Goal: Information Seeking & Learning: Compare options

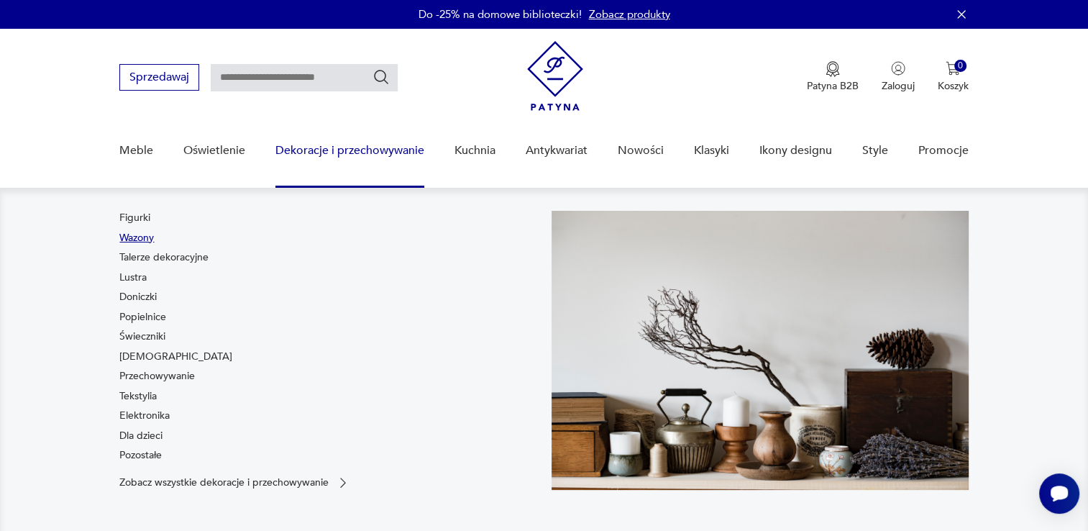
click at [132, 236] on link "Wazony" at bounding box center [136, 238] width 35 height 14
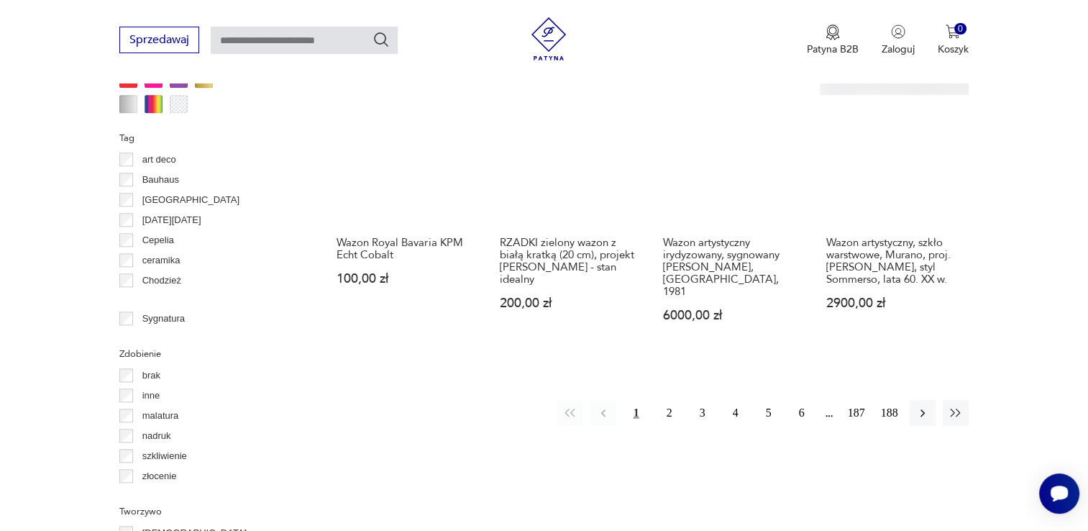
scroll to position [1573, 0]
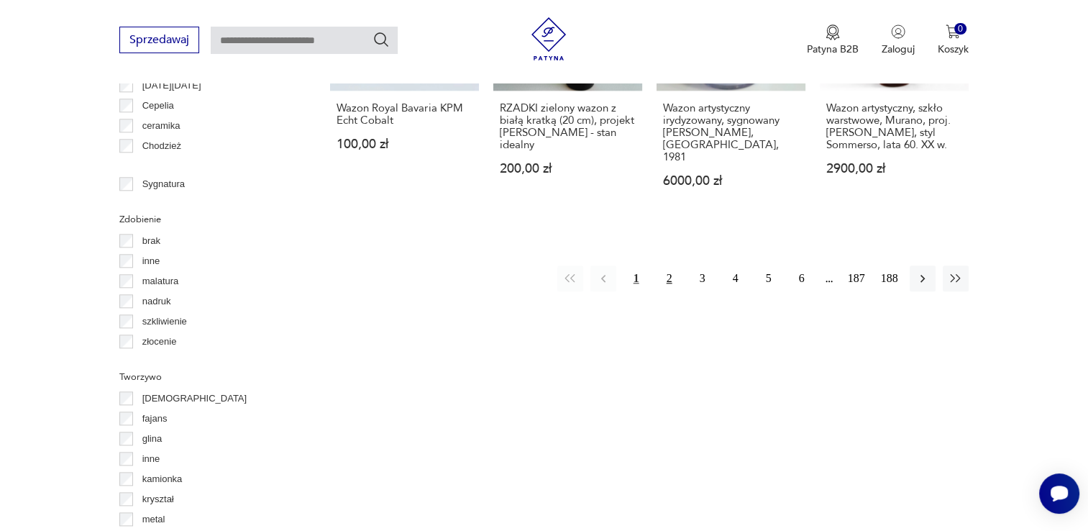
click at [670, 265] on button "2" at bounding box center [669, 278] width 26 height 26
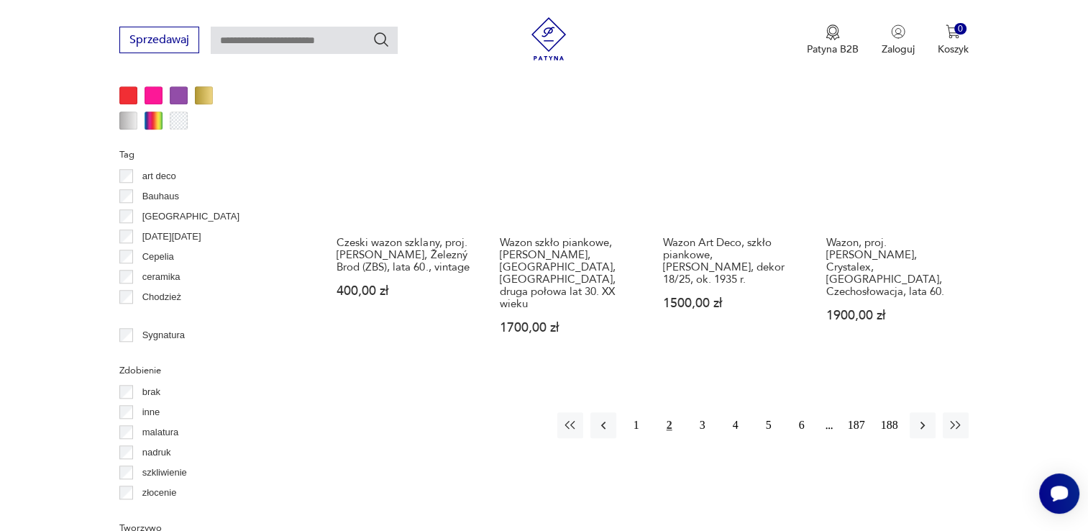
scroll to position [1445, 0]
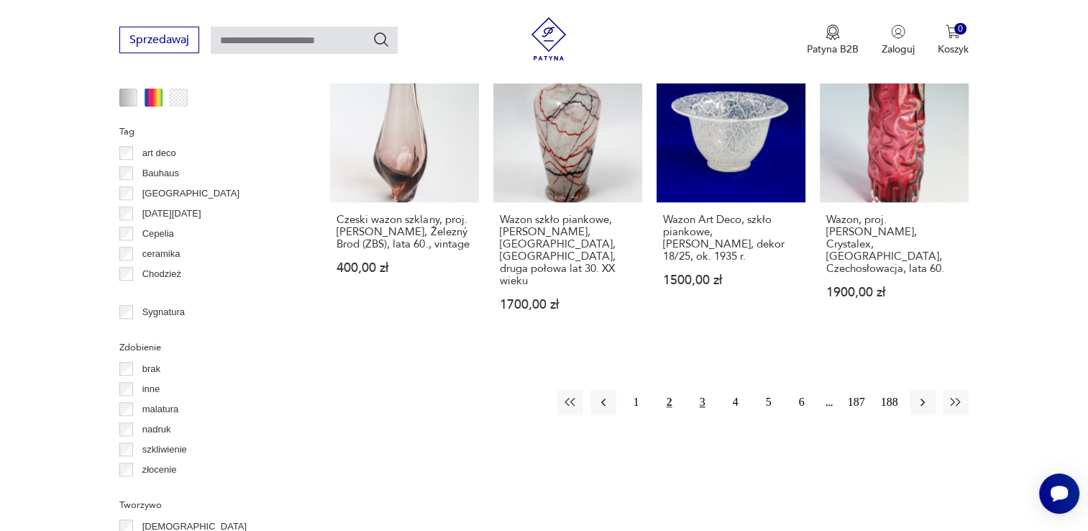
click at [700, 389] on button "3" at bounding box center [703, 402] width 26 height 26
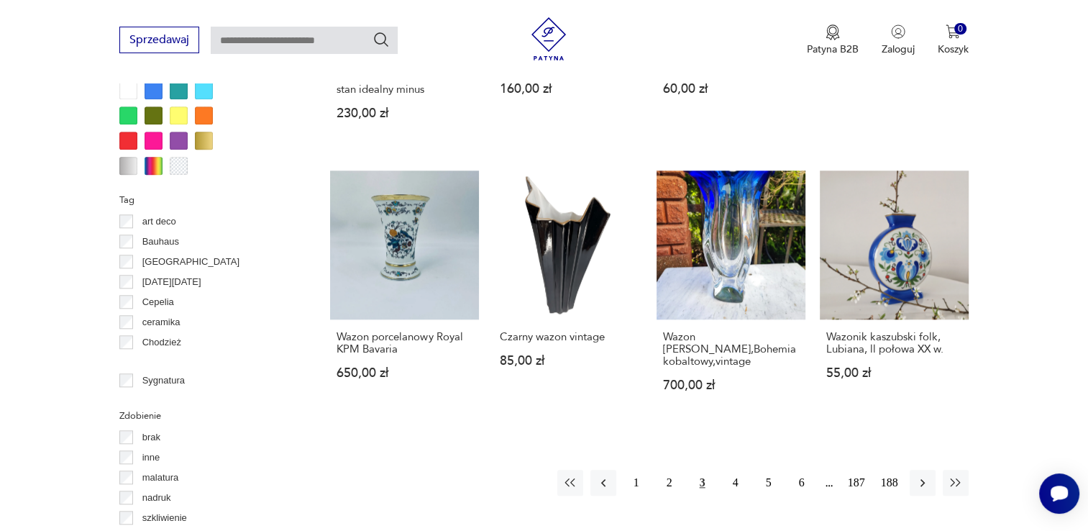
scroll to position [1454, 0]
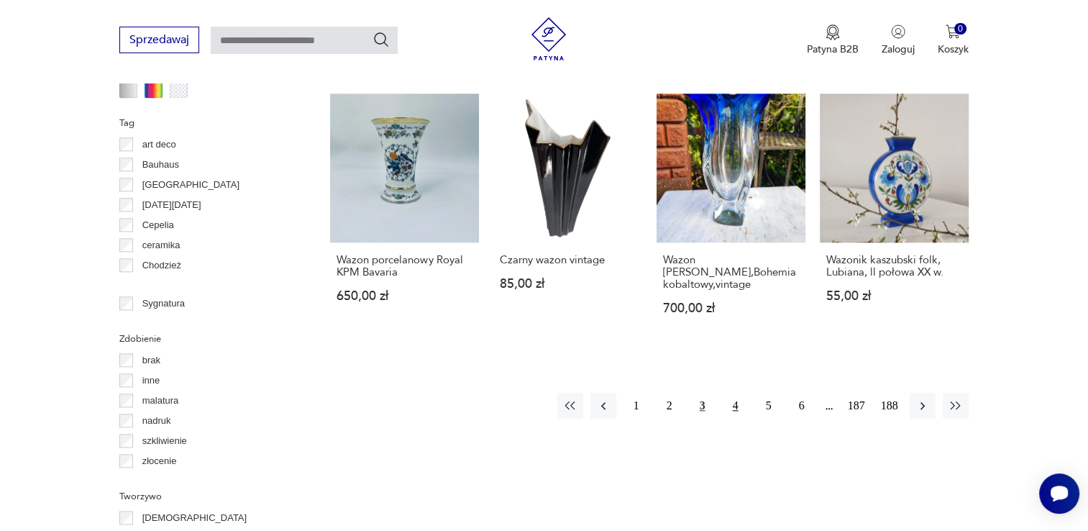
click at [733, 393] on button "4" at bounding box center [736, 406] width 26 height 26
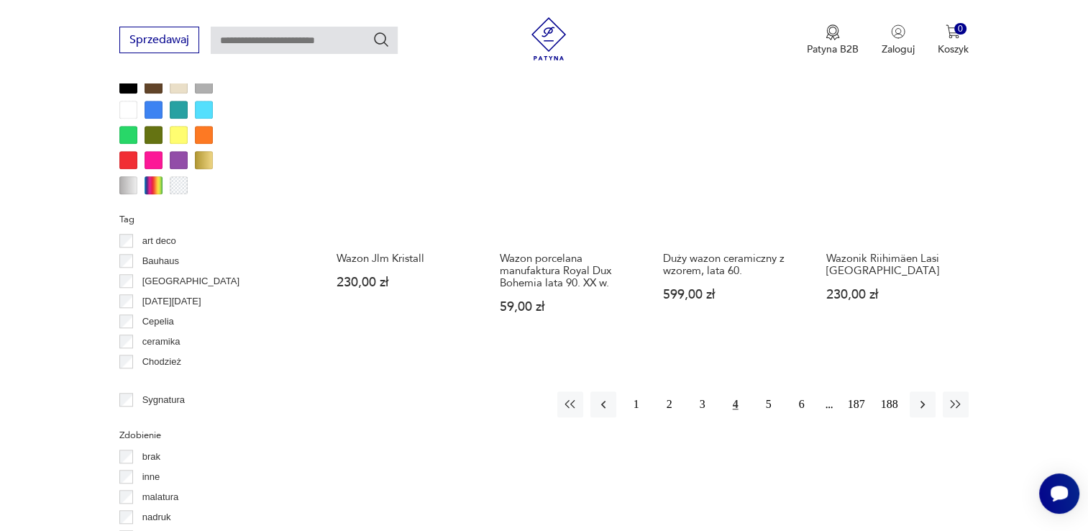
scroll to position [1359, 0]
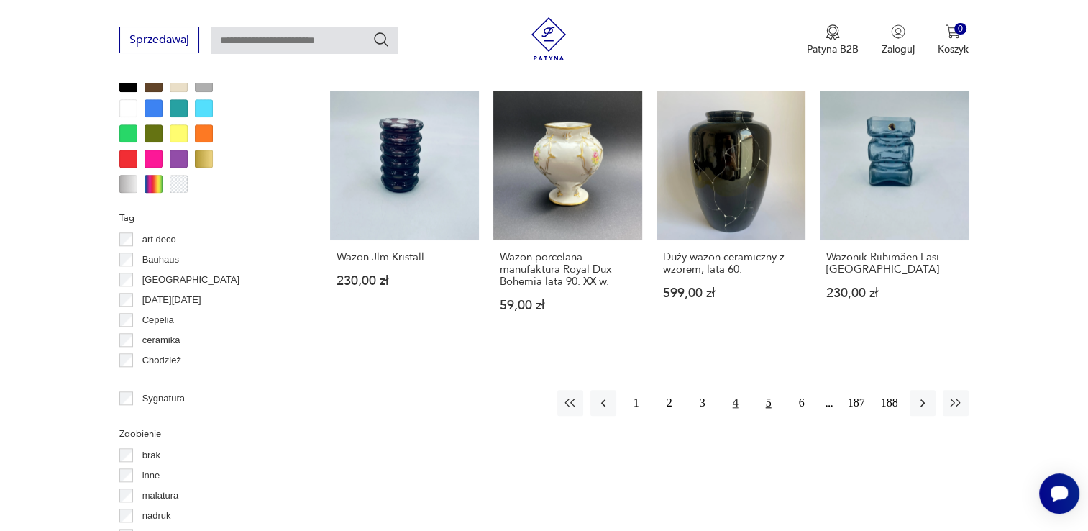
click at [766, 400] on button "5" at bounding box center [769, 403] width 26 height 26
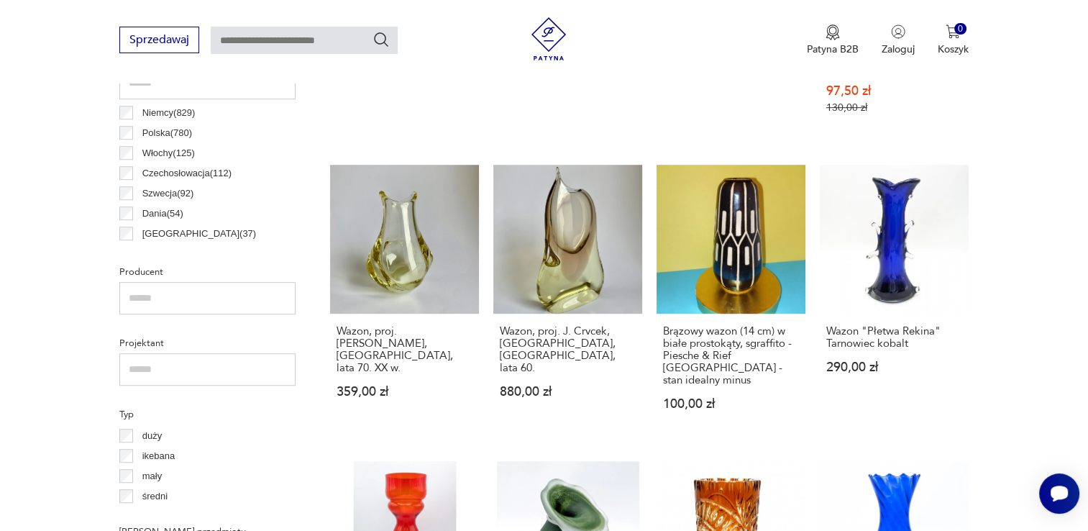
scroll to position [889, 0]
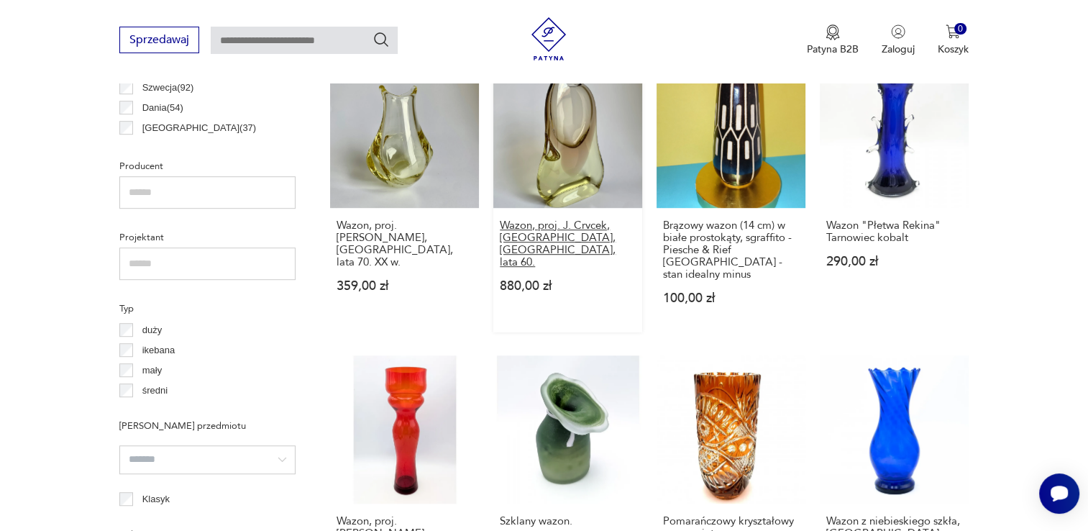
click at [535, 219] on h3 "Wazon, proj. J. Crvcek, [GEOGRAPHIC_DATA], [GEOGRAPHIC_DATA], lata 60." at bounding box center [568, 243] width 136 height 49
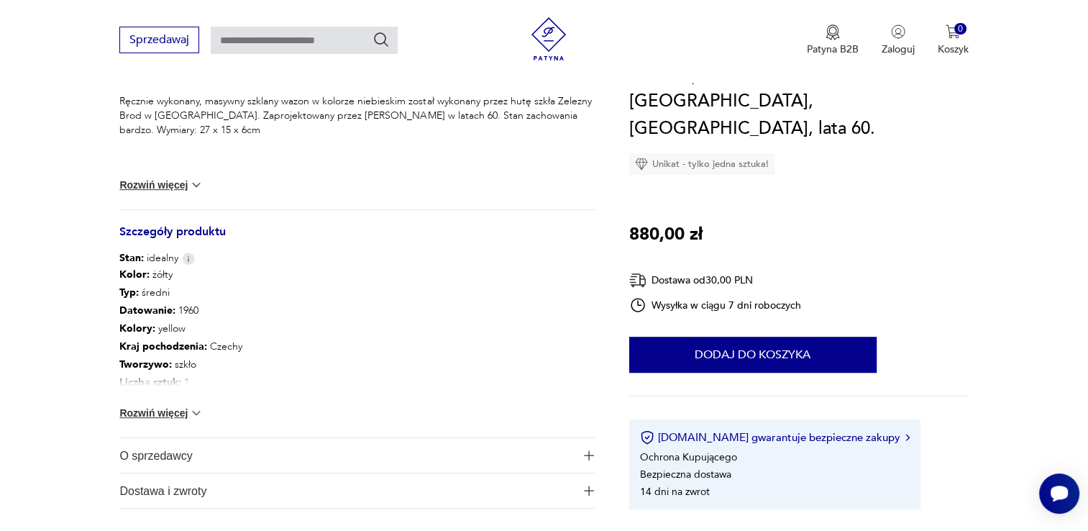
scroll to position [690, 0]
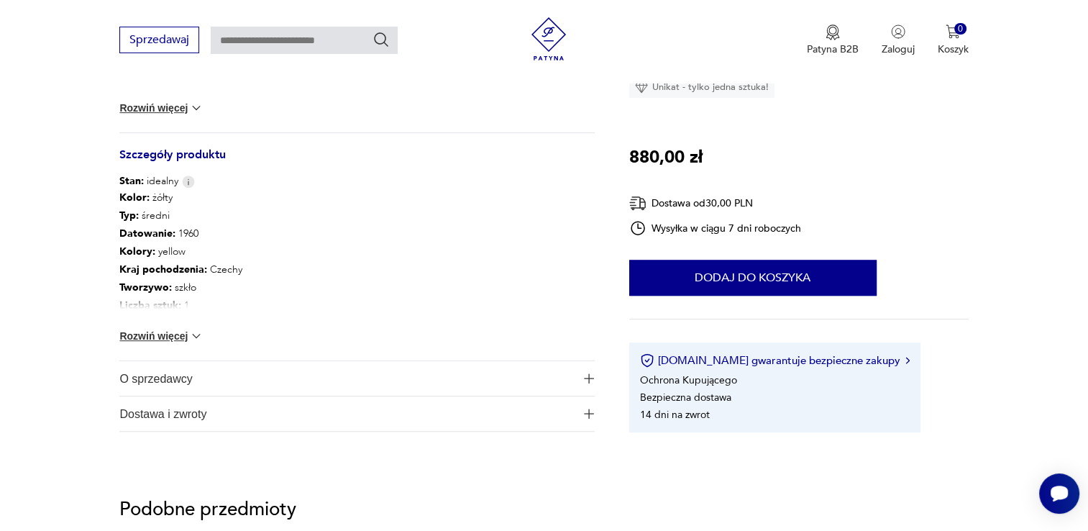
click at [160, 378] on span "O sprzedawcy" at bounding box center [346, 378] width 455 height 35
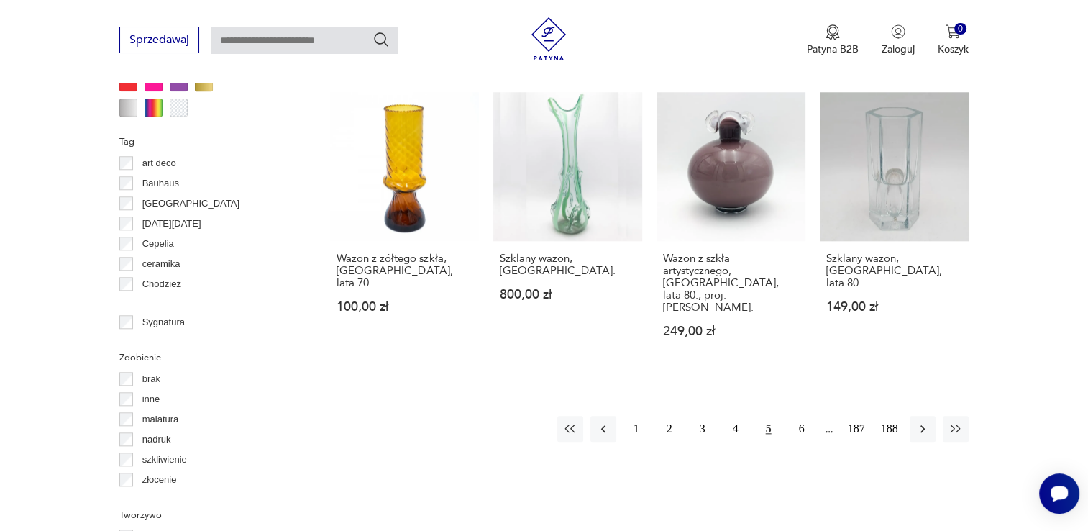
scroll to position [1550, 0]
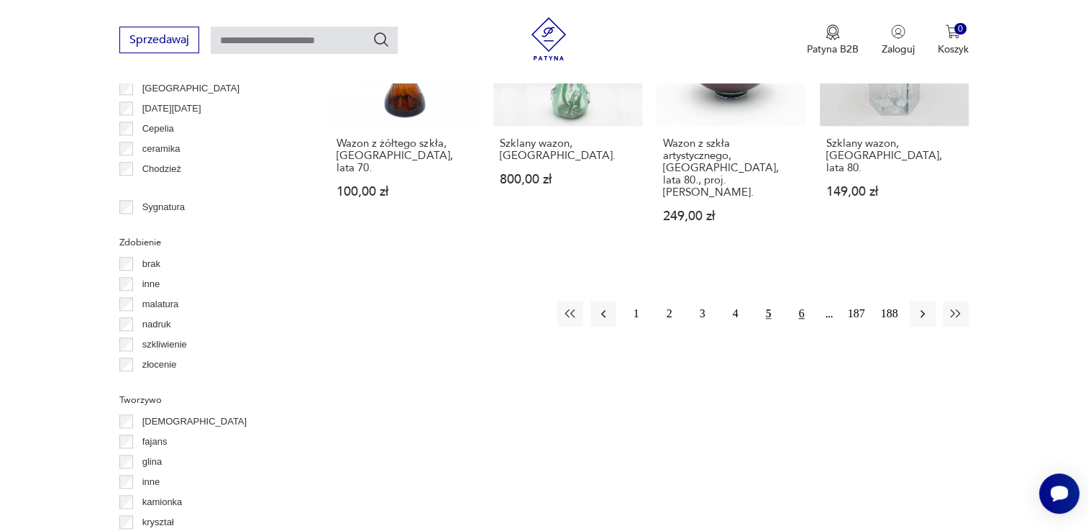
click at [799, 301] on button "6" at bounding box center [802, 314] width 26 height 26
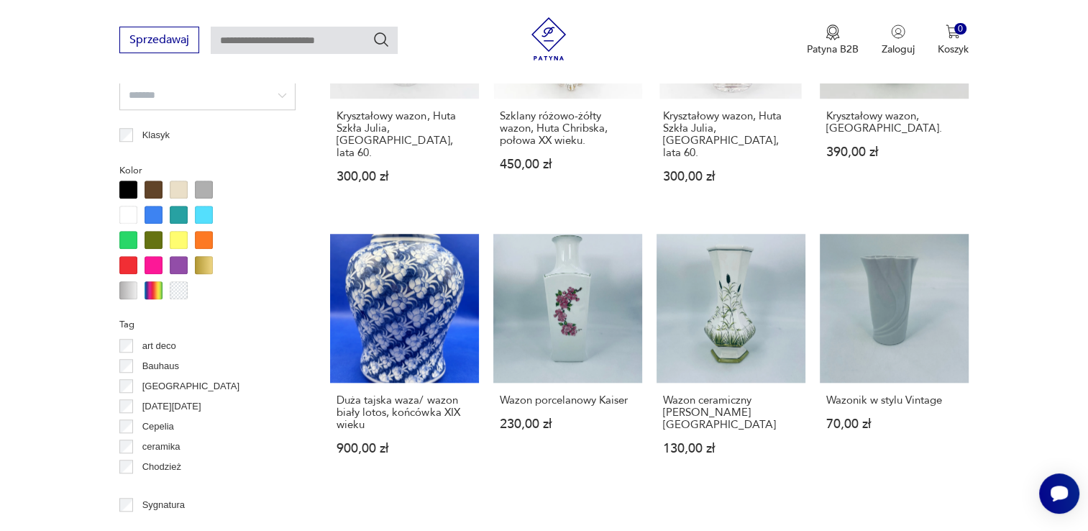
scroll to position [1281, 0]
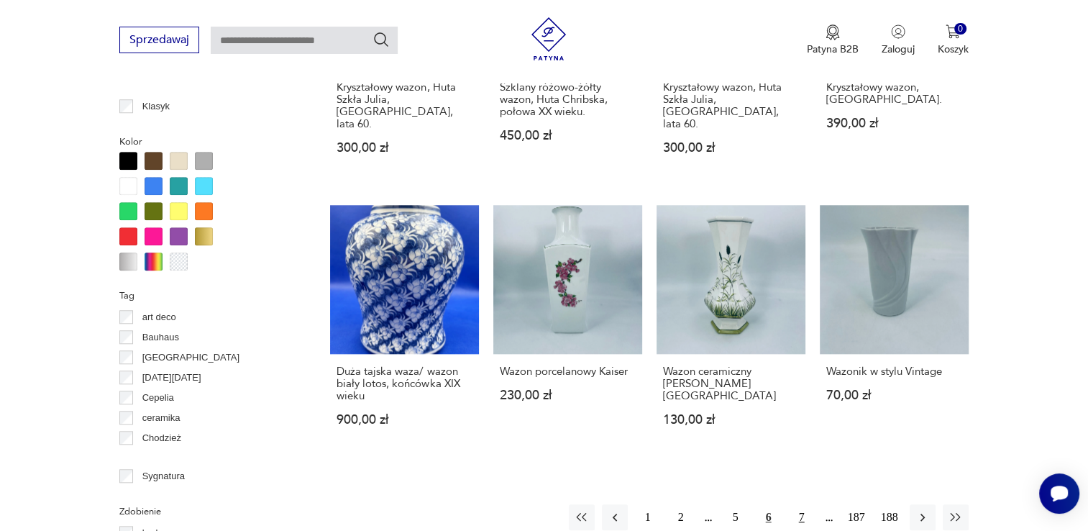
click at [799, 504] on button "7" at bounding box center [802, 517] width 26 height 26
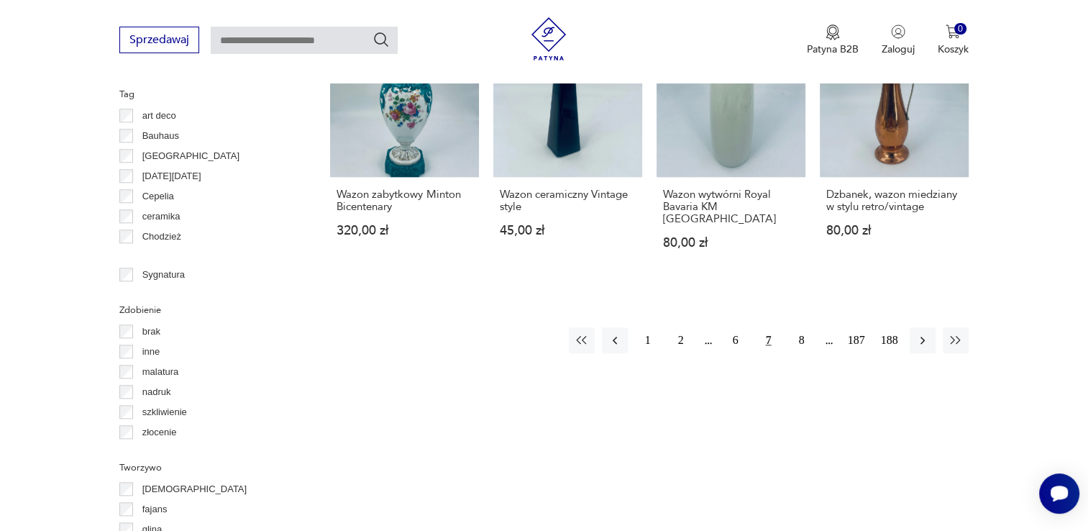
scroll to position [1493, 0]
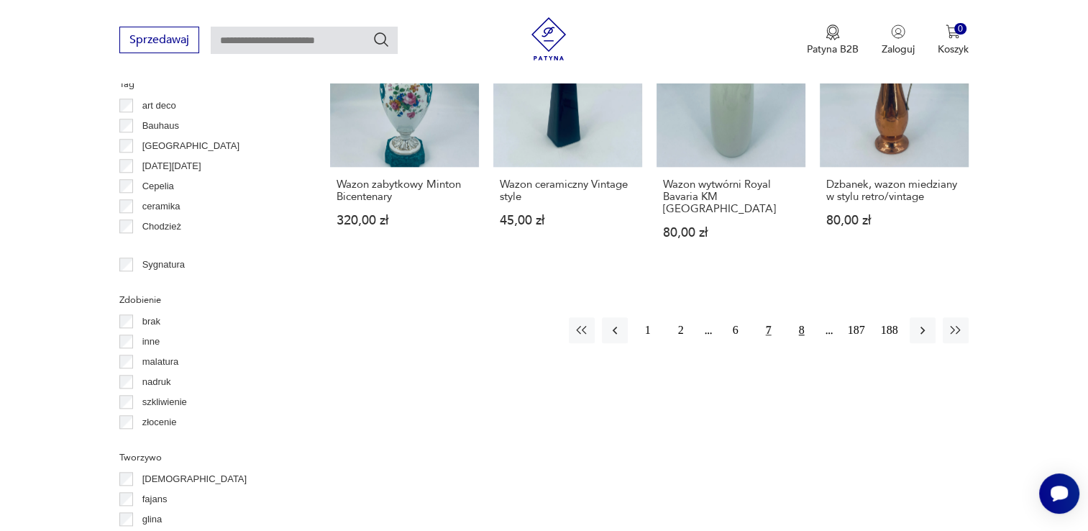
click at [802, 317] on button "8" at bounding box center [802, 330] width 26 height 26
click at [800, 317] on button "9" at bounding box center [802, 330] width 26 height 26
click at [768, 317] on button "9" at bounding box center [769, 330] width 26 height 26
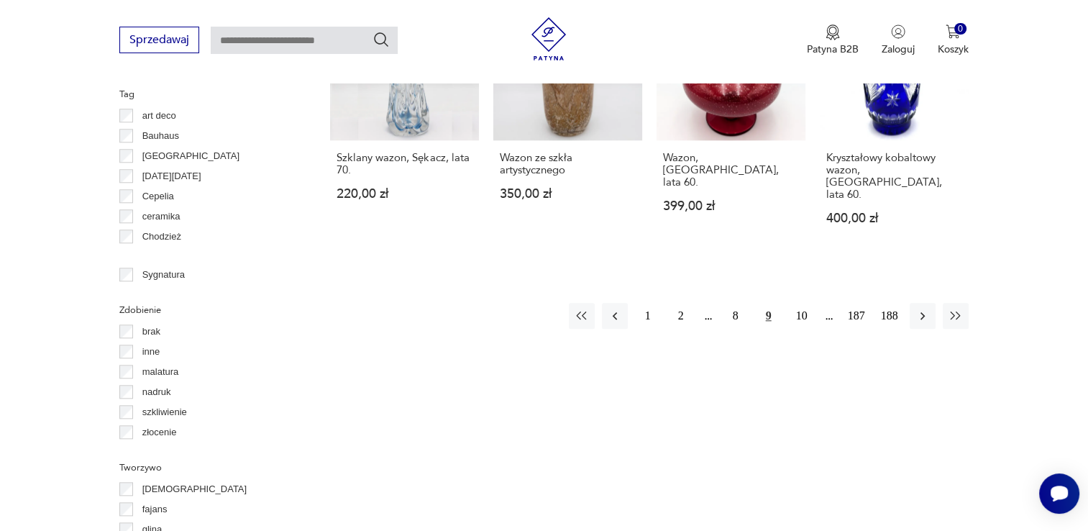
scroll to position [1521, 0]
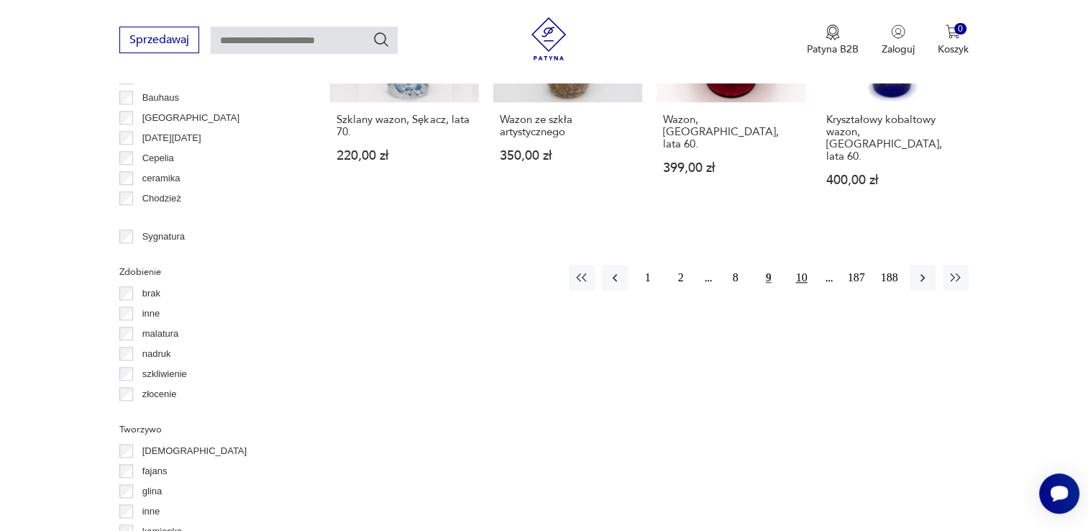
click at [802, 265] on button "10" at bounding box center [802, 278] width 26 height 26
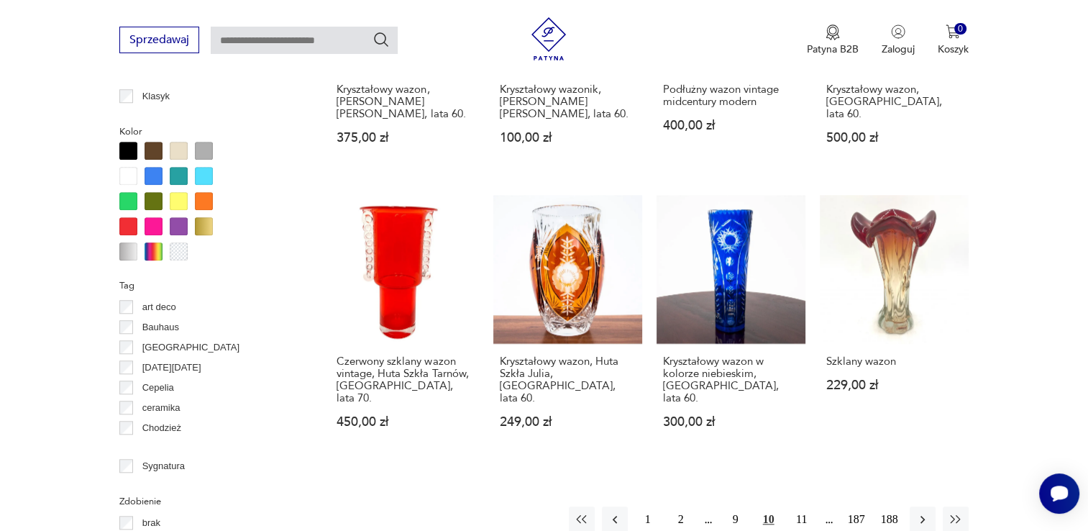
scroll to position [1357, 0]
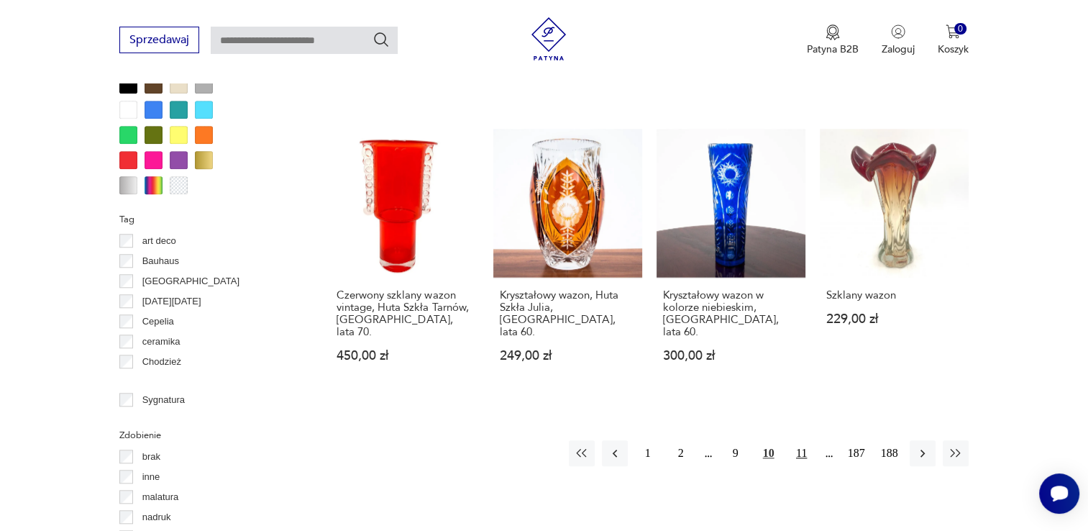
click at [800, 440] on button "11" at bounding box center [802, 453] width 26 height 26
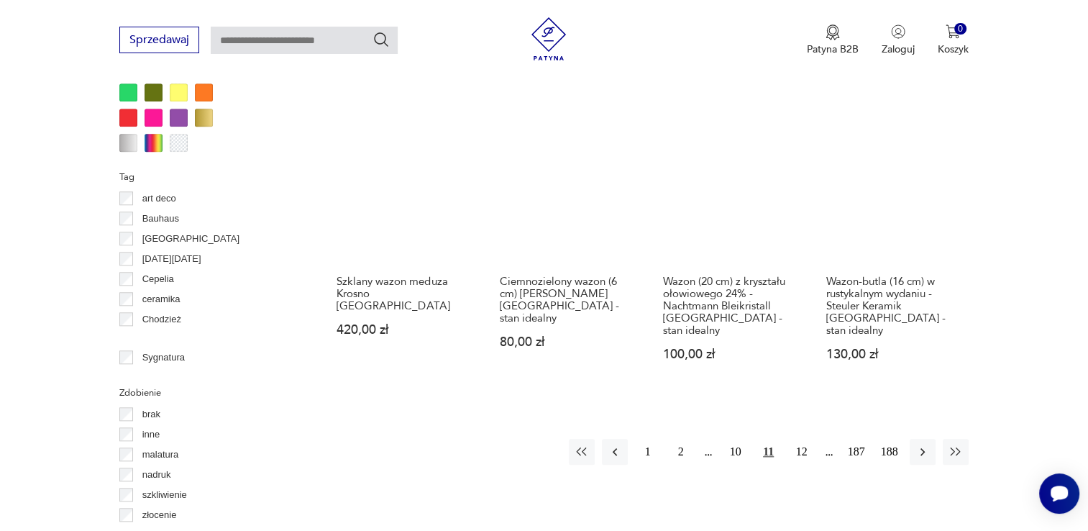
scroll to position [1474, 0]
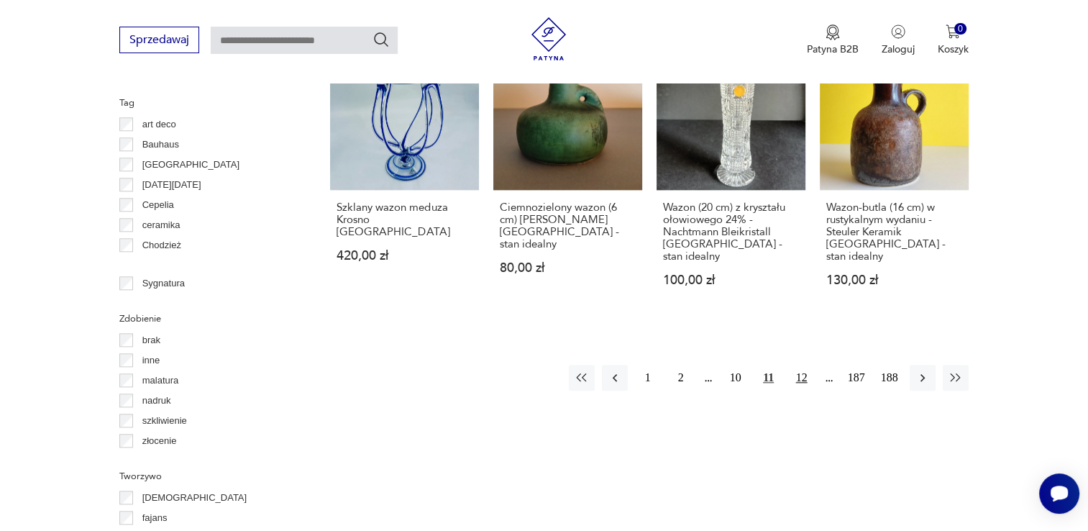
click at [800, 365] on button "12" at bounding box center [802, 378] width 26 height 26
click at [769, 365] on button "12" at bounding box center [769, 378] width 26 height 26
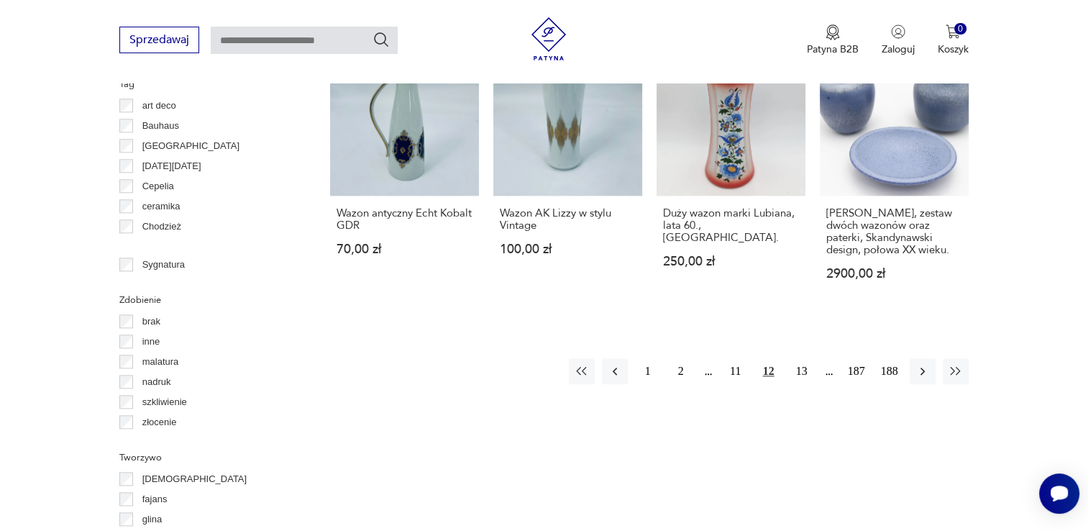
scroll to position [1559, 0]
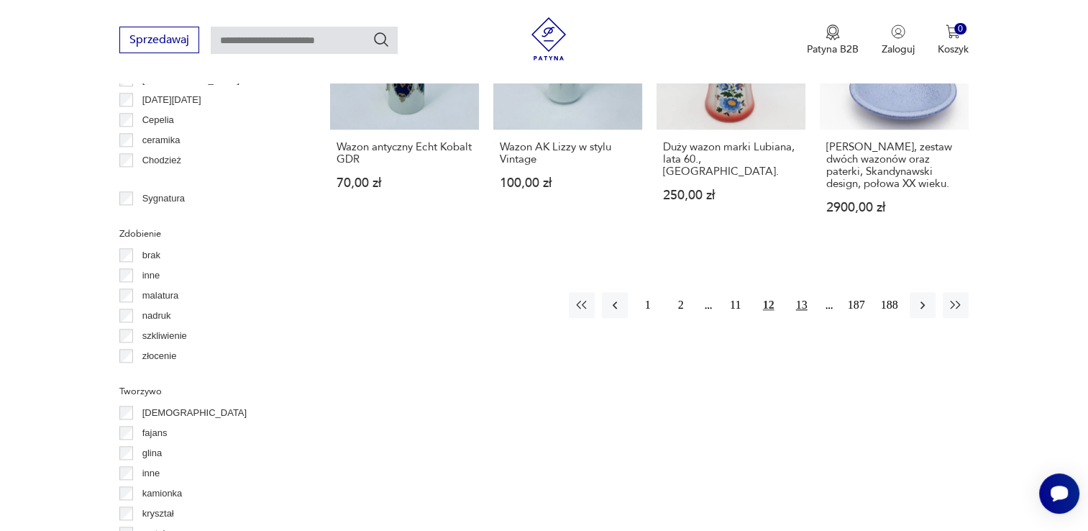
click at [800, 292] on button "13" at bounding box center [802, 305] width 26 height 26
click at [802, 292] on button "14" at bounding box center [802, 305] width 26 height 26
click at [768, 292] on button "14" at bounding box center [769, 305] width 26 height 26
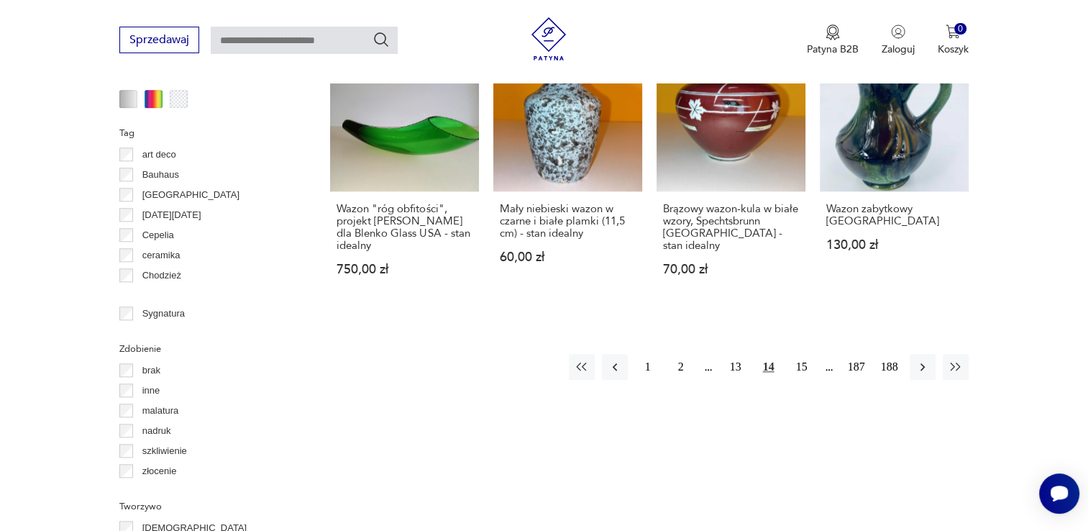
scroll to position [1511, 0]
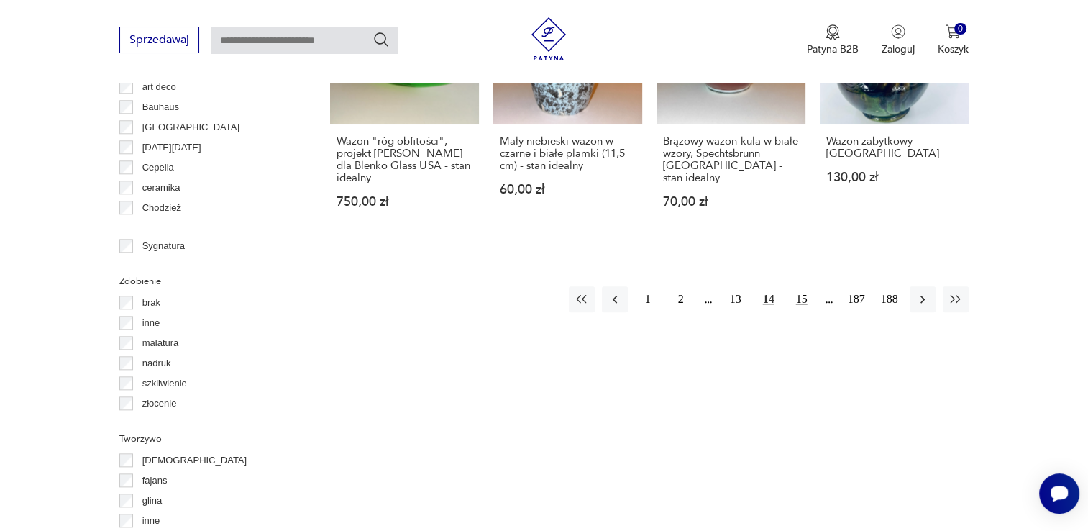
click at [801, 286] on button "15" at bounding box center [802, 299] width 26 height 26
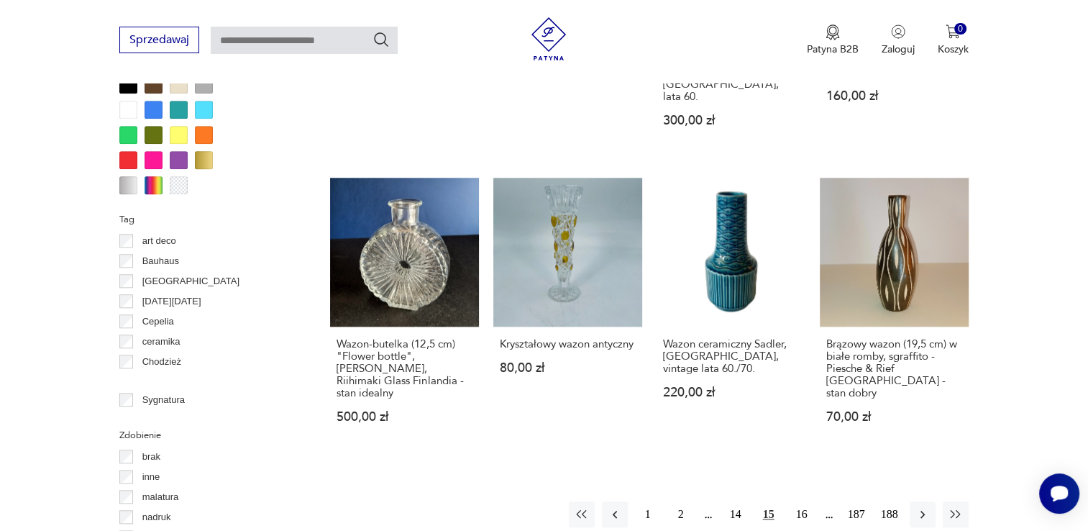
scroll to position [1415, 0]
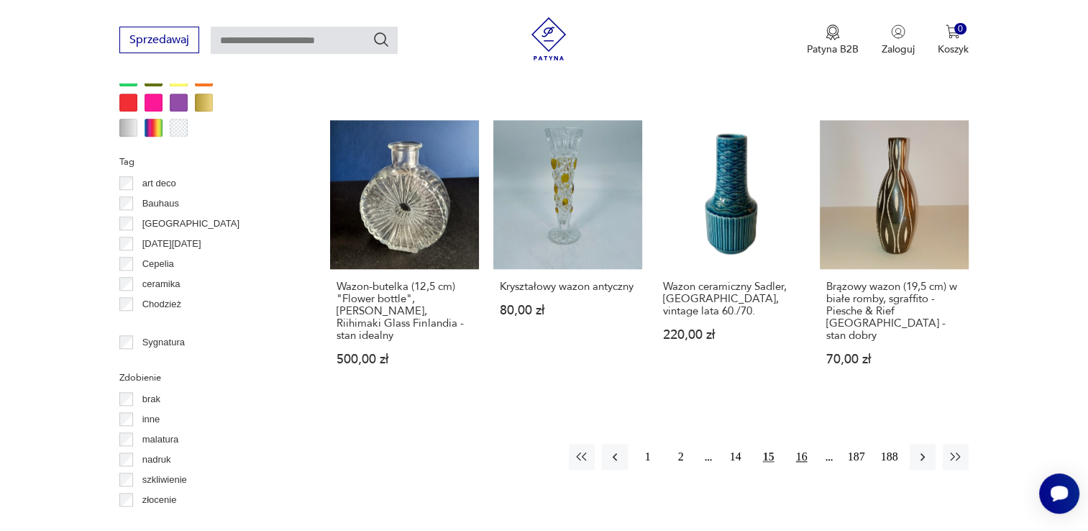
click at [802, 444] on button "16" at bounding box center [802, 457] width 26 height 26
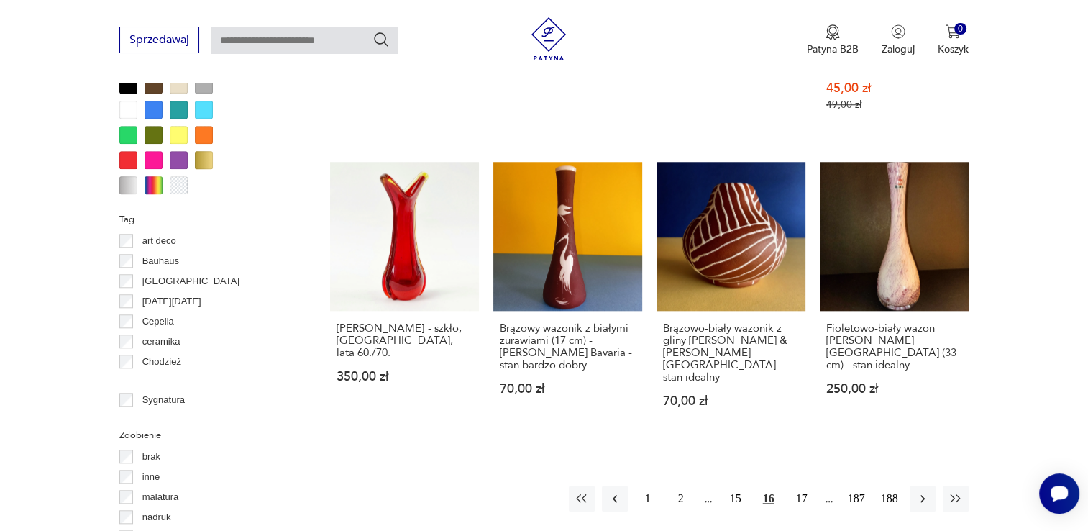
scroll to position [1463, 0]
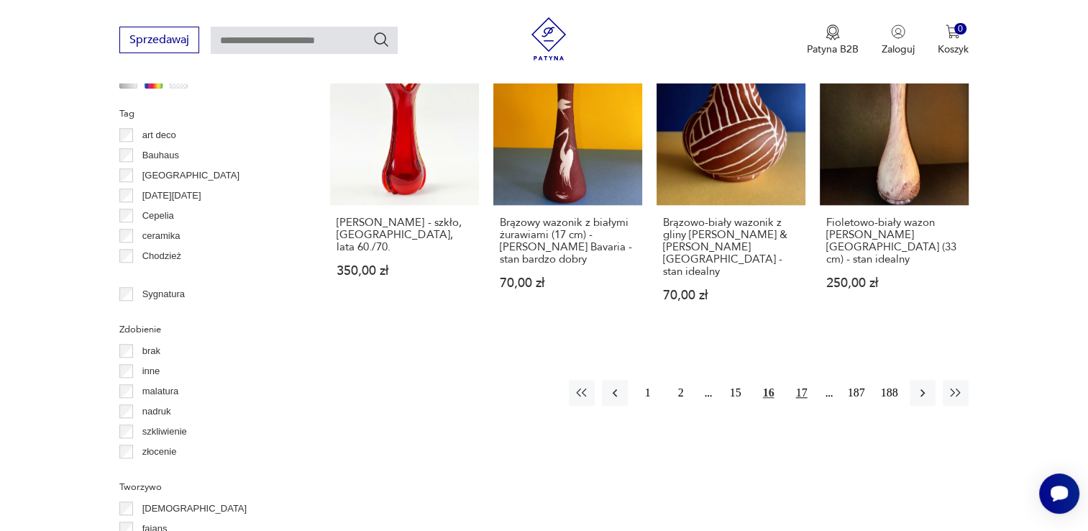
click at [800, 380] on button "17" at bounding box center [802, 393] width 26 height 26
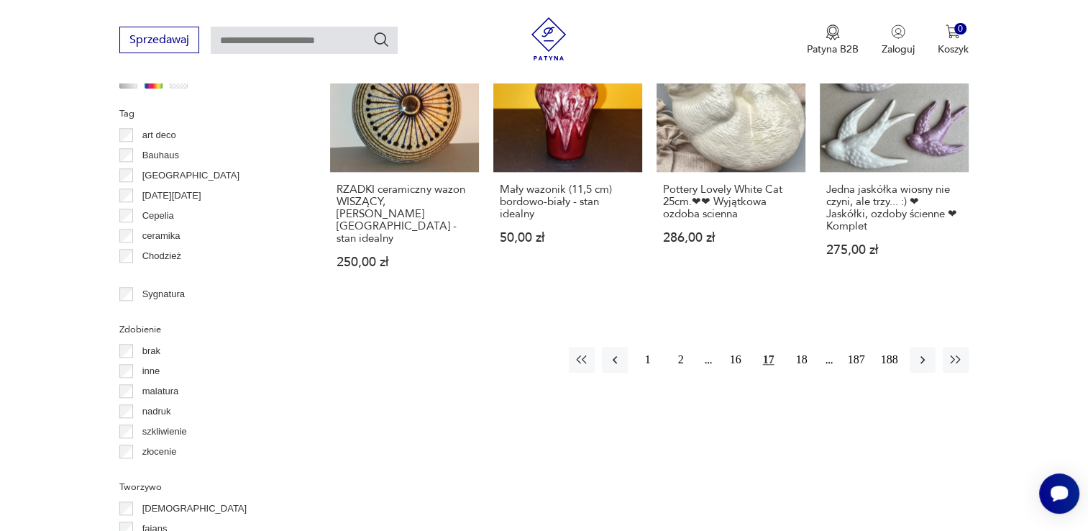
scroll to position [1482, 0]
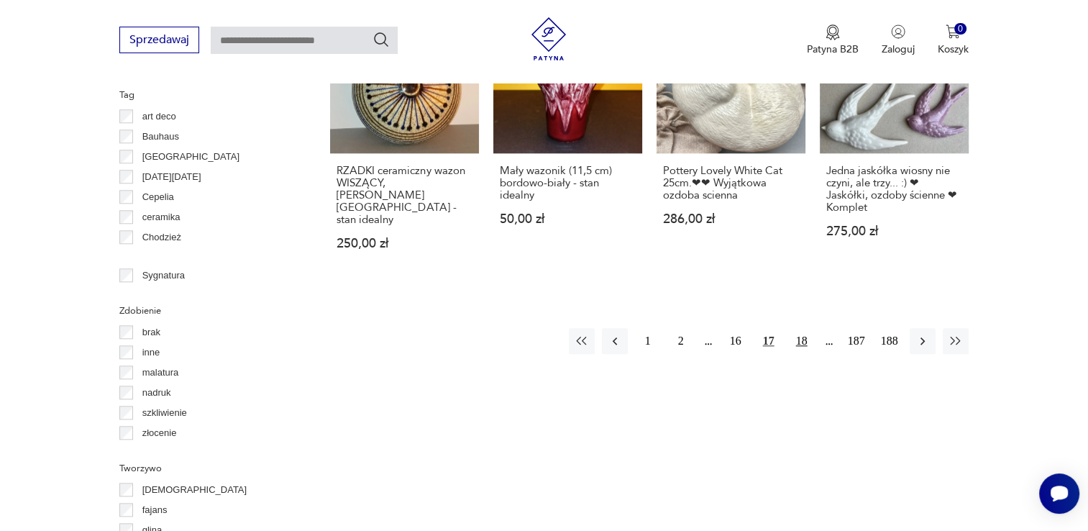
click at [801, 328] on button "18" at bounding box center [802, 341] width 26 height 26
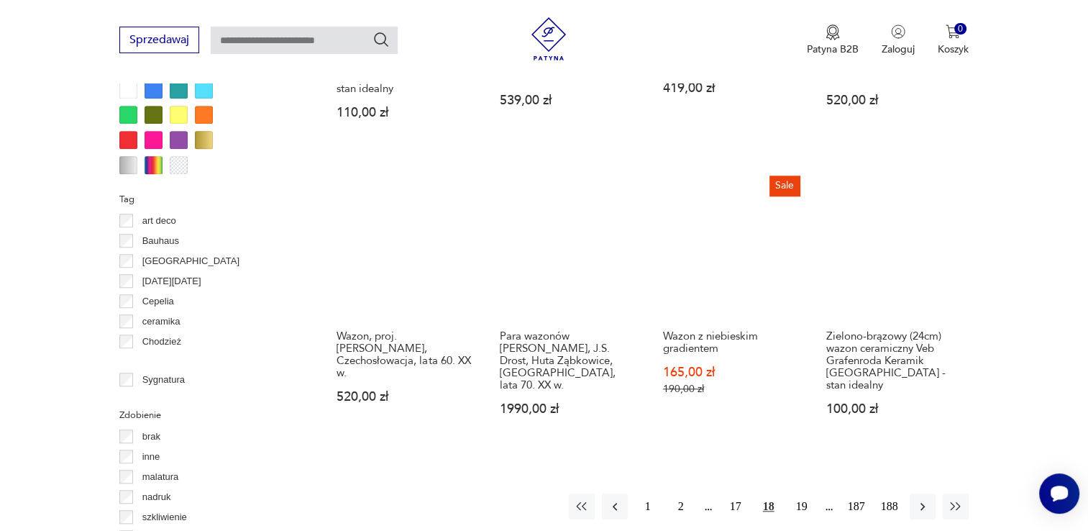
scroll to position [1386, 0]
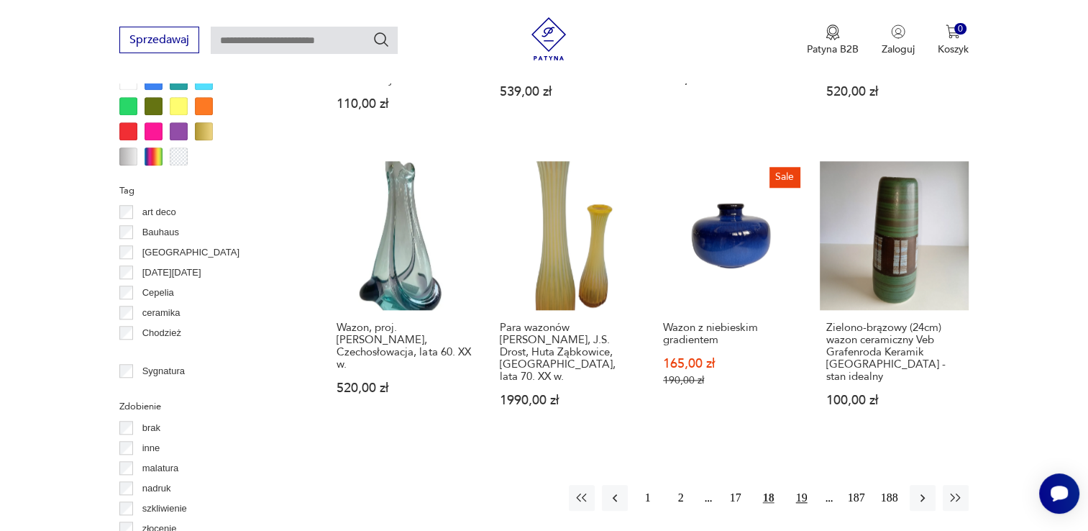
click at [802, 485] on button "19" at bounding box center [802, 498] width 26 height 26
click at [800, 485] on button "20" at bounding box center [802, 498] width 26 height 26
click at [769, 485] on button "20" at bounding box center [769, 498] width 26 height 26
click at [801, 485] on button "21" at bounding box center [802, 498] width 26 height 26
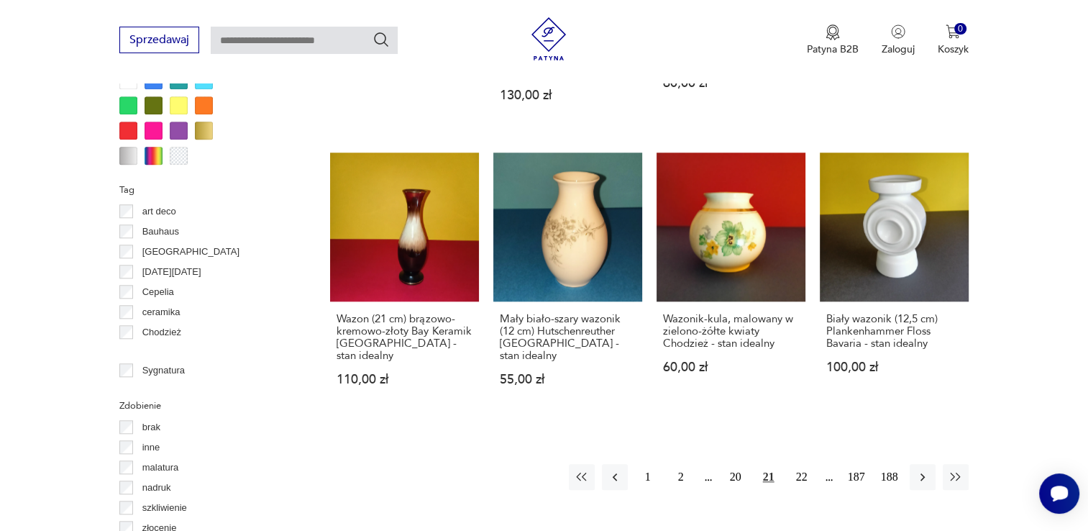
scroll to position [1483, 0]
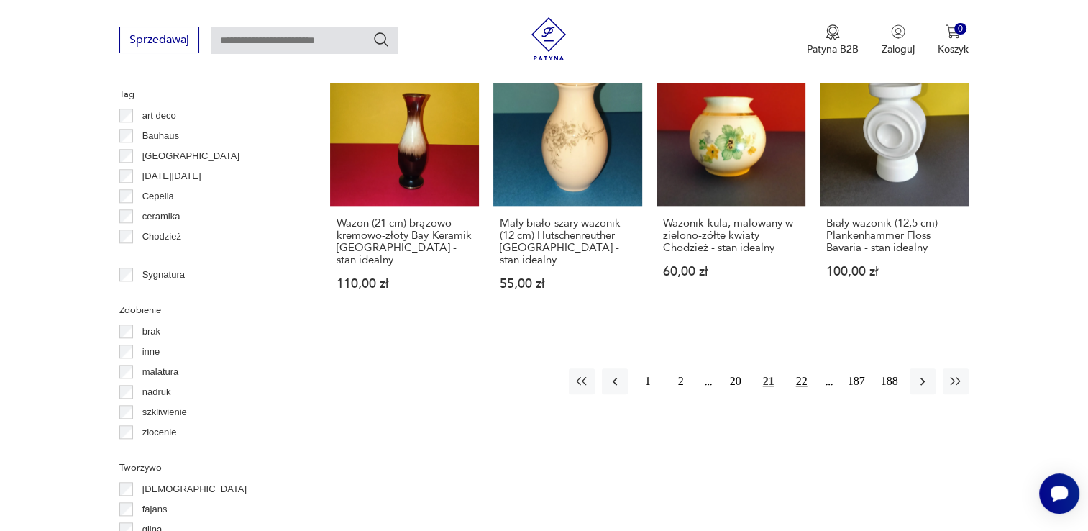
click at [800, 368] on button "22" at bounding box center [802, 381] width 26 height 26
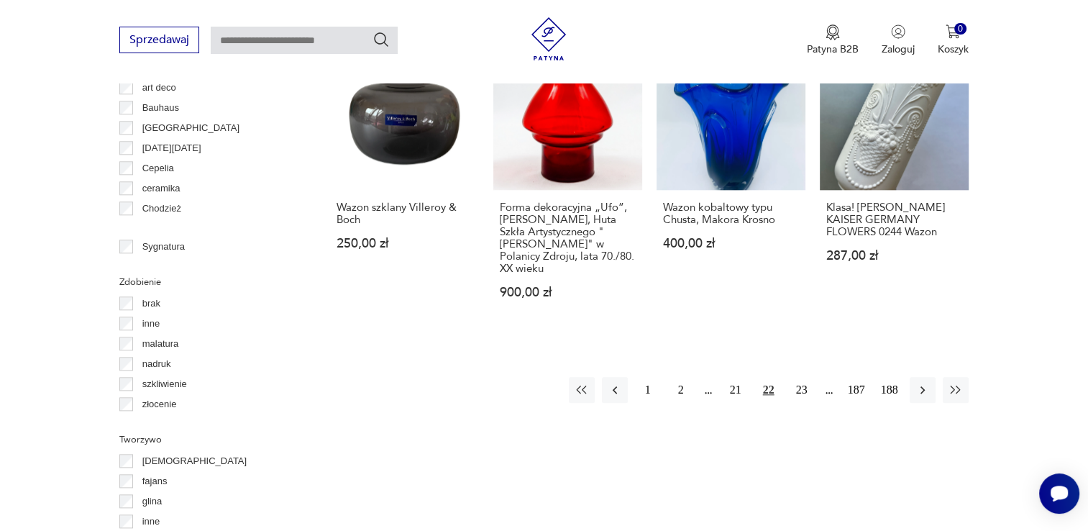
scroll to position [1549, 0]
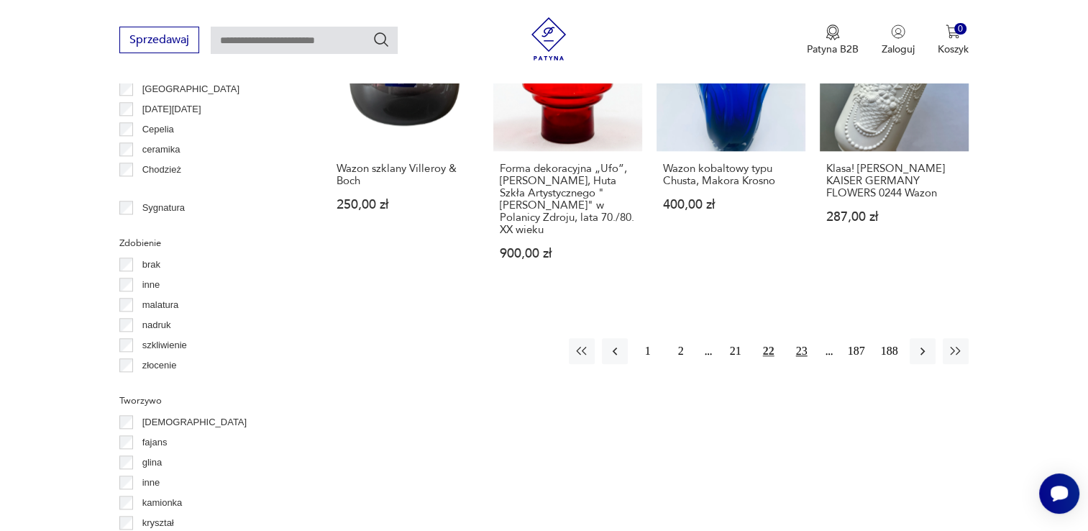
click at [802, 338] on button "23" at bounding box center [802, 351] width 26 height 26
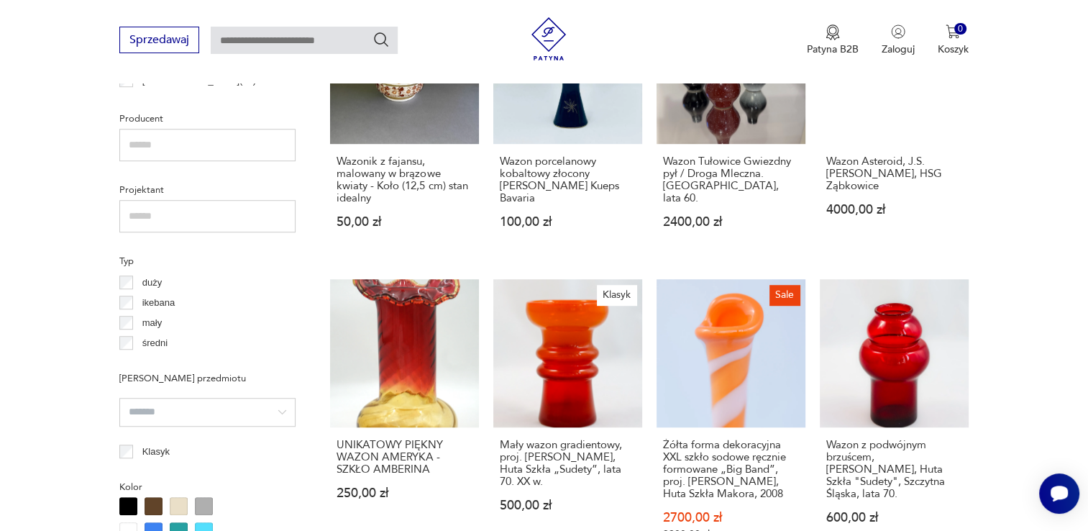
scroll to position [975, 0]
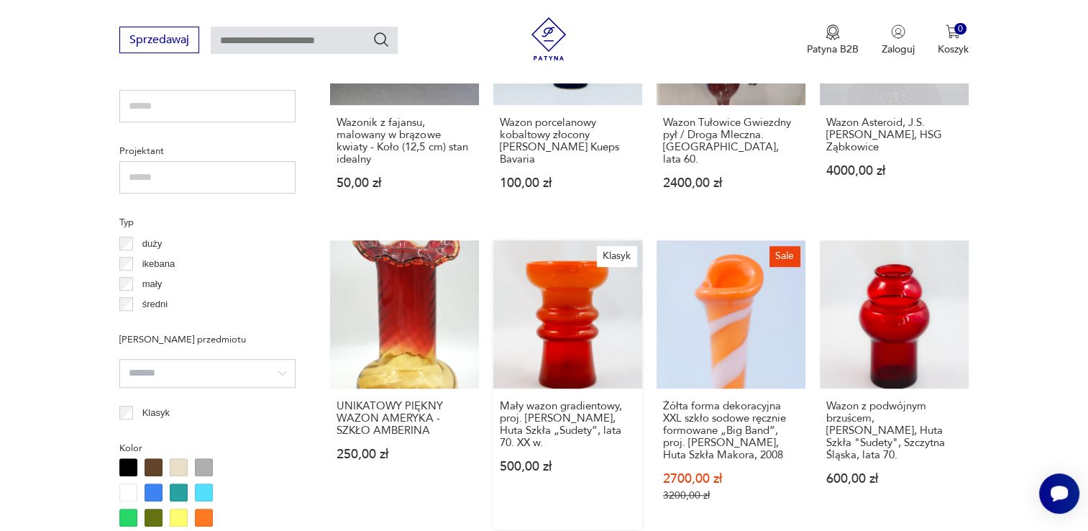
click at [570, 313] on link "Klasyk Mały wazon gradientowy, proj. [PERSON_NAME], Huta Szkła „Sudety”, lata 7…" at bounding box center [567, 385] width 149 height 290
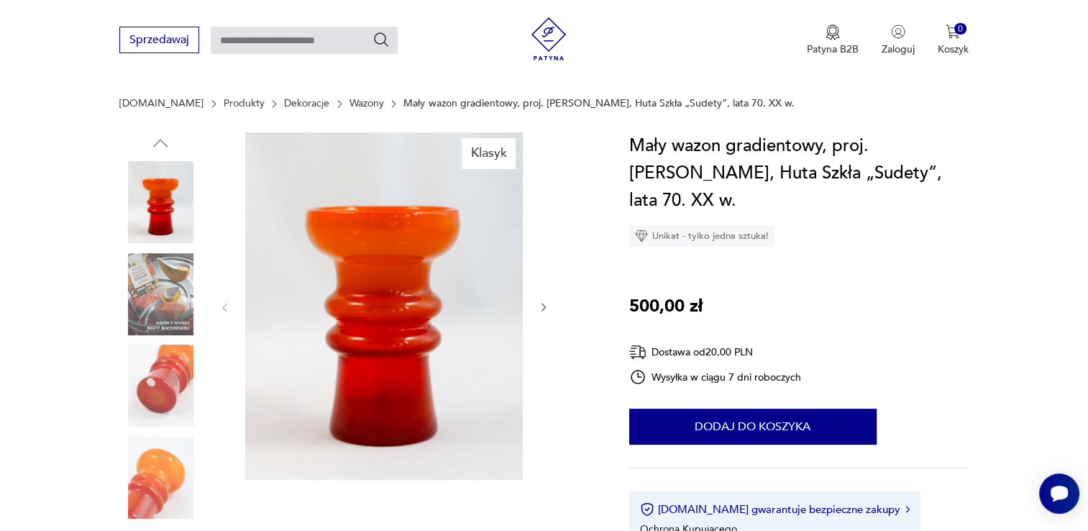
scroll to position [76, 0]
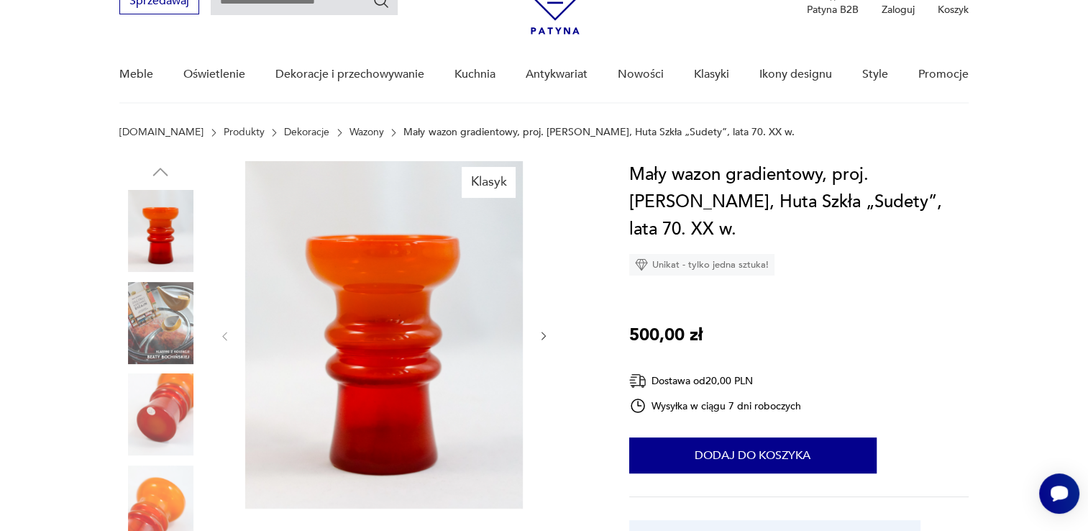
click at [543, 333] on icon "button" at bounding box center [543, 336] width 4 height 9
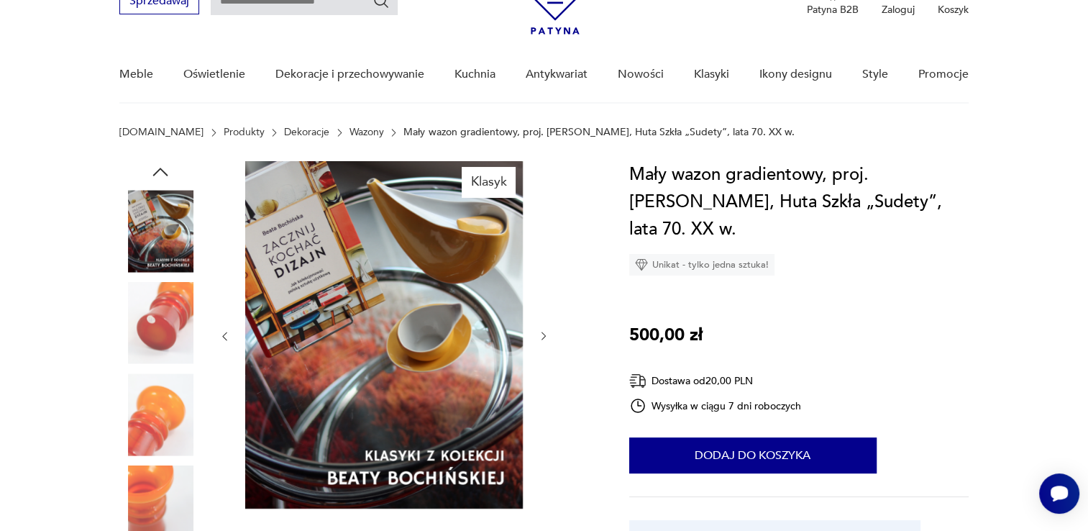
click at [543, 333] on icon "button" at bounding box center [543, 336] width 4 height 9
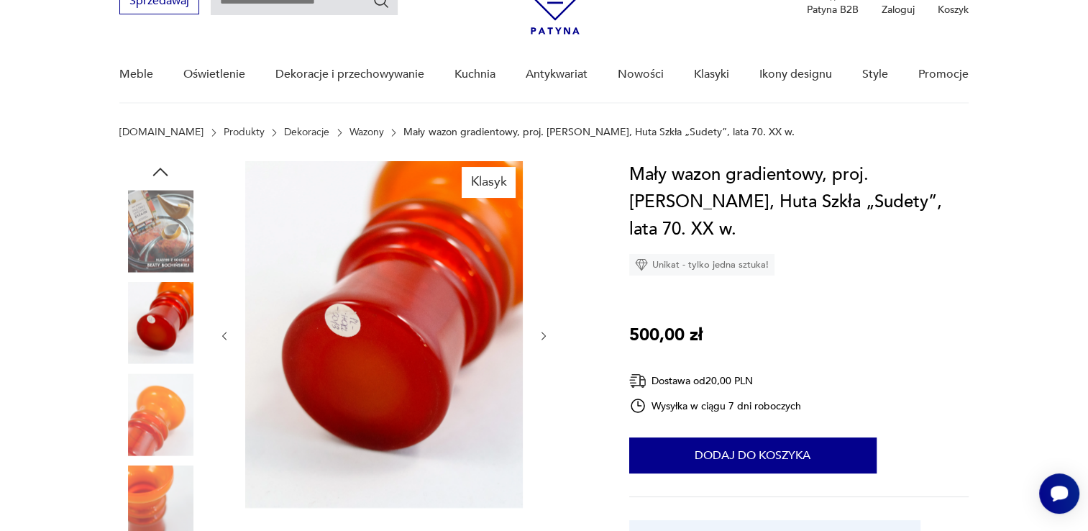
click at [543, 333] on icon "button" at bounding box center [544, 336] width 12 height 12
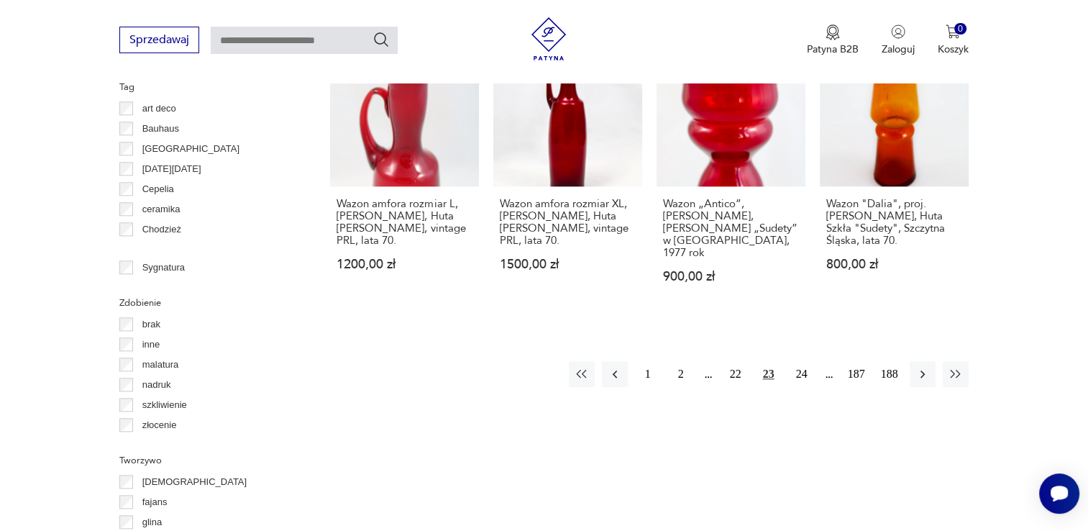
scroll to position [1538, 0]
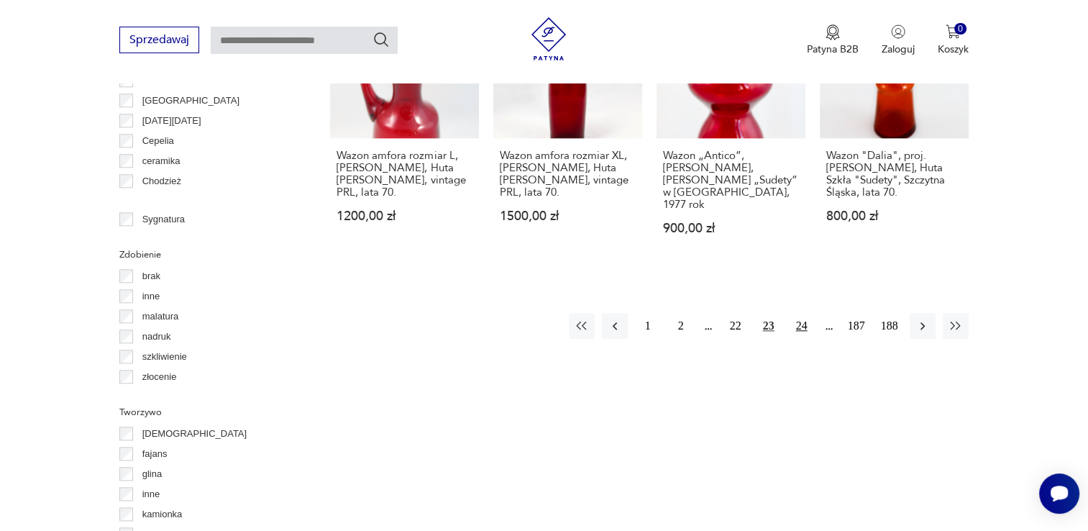
click at [800, 313] on button "24" at bounding box center [802, 326] width 26 height 26
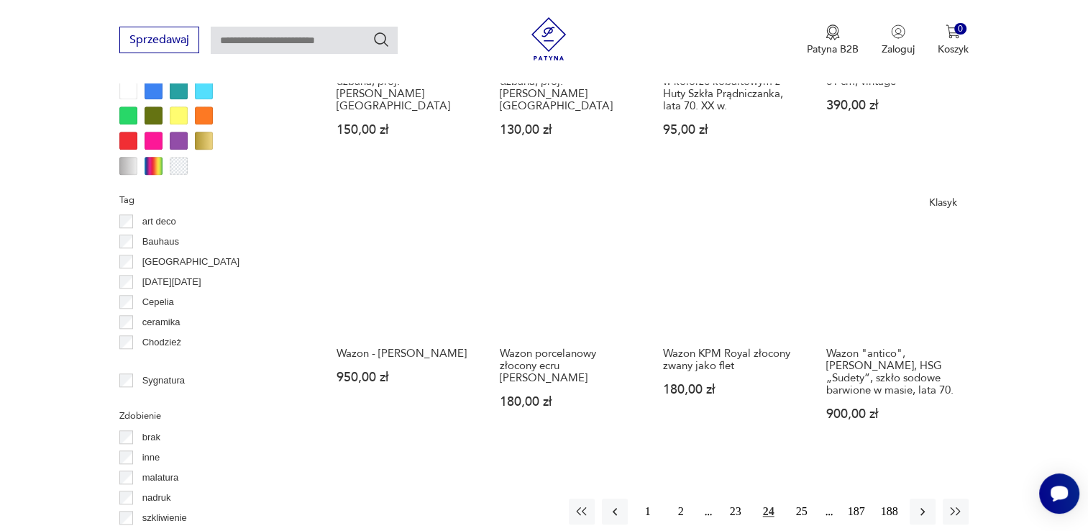
scroll to position [1501, 0]
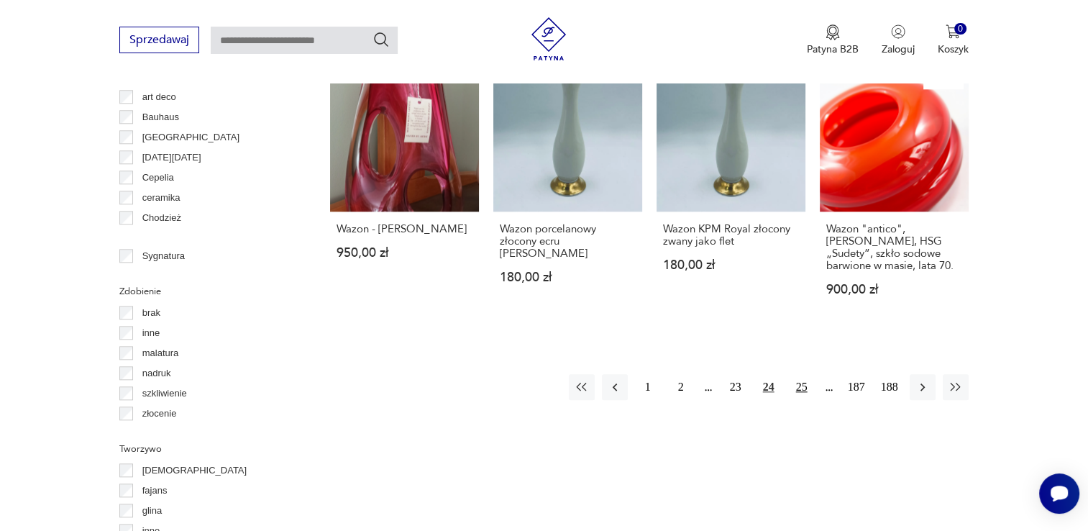
click at [801, 374] on button "25" at bounding box center [802, 387] width 26 height 26
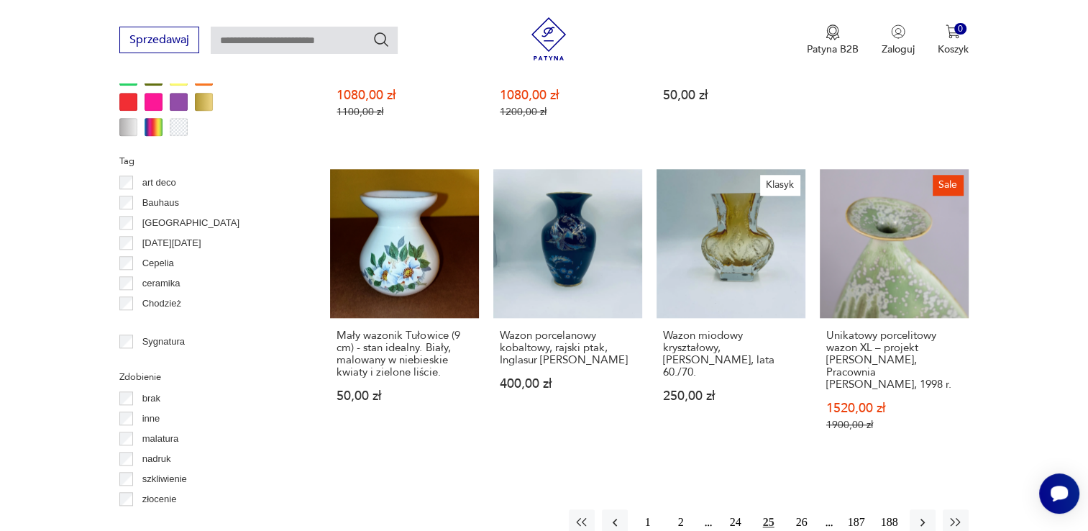
scroll to position [1521, 0]
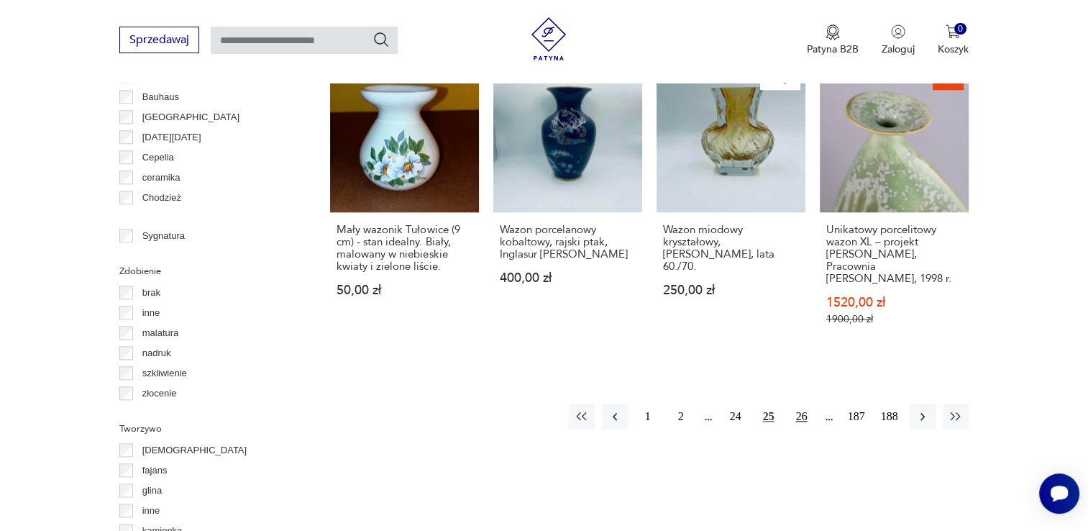
click at [800, 403] on button "26" at bounding box center [802, 416] width 26 height 26
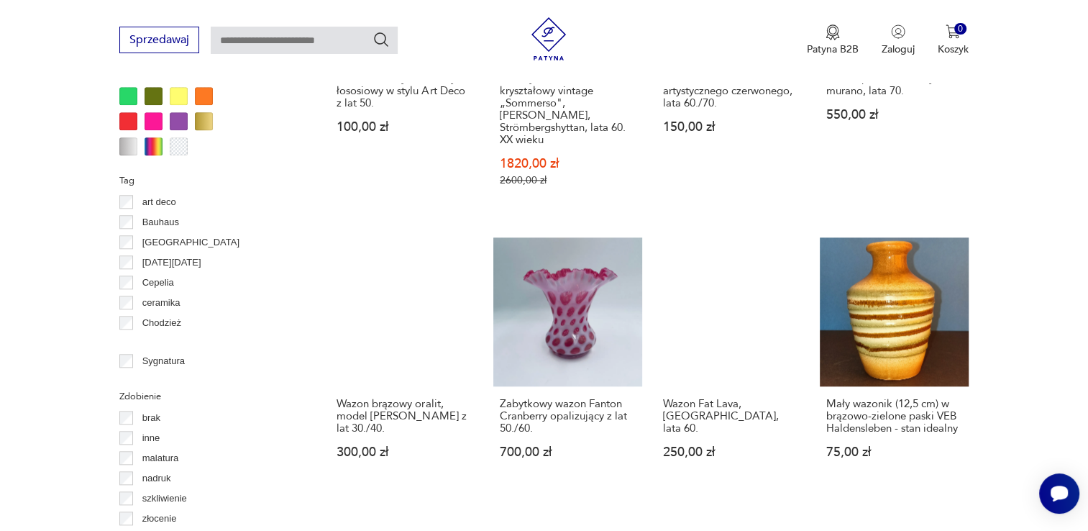
scroll to position [1464, 0]
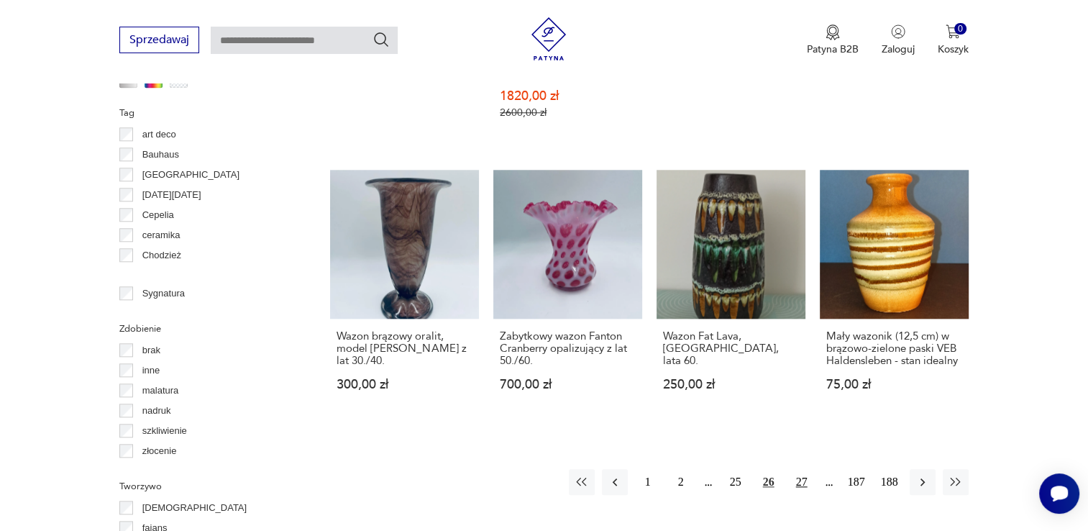
click at [801, 469] on button "27" at bounding box center [802, 482] width 26 height 26
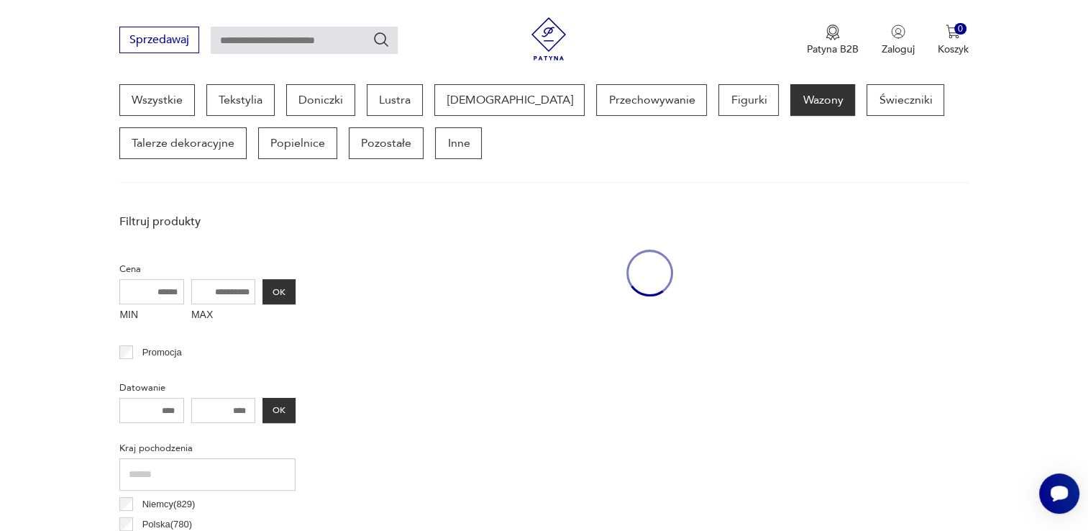
scroll to position [381, 0]
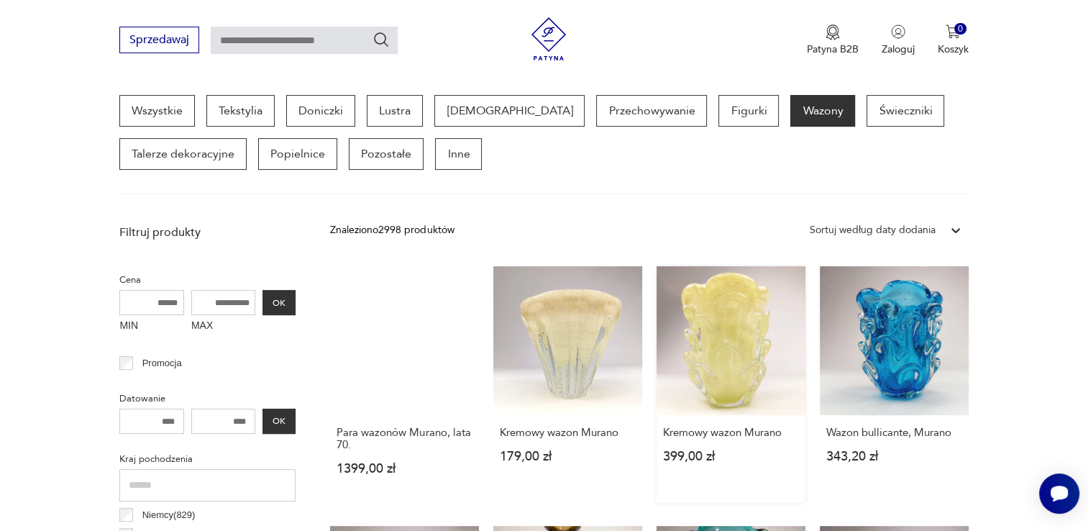
click at [801, 441] on div "Kremowy wazon Murano 399,00 zł" at bounding box center [730, 452] width 149 height 75
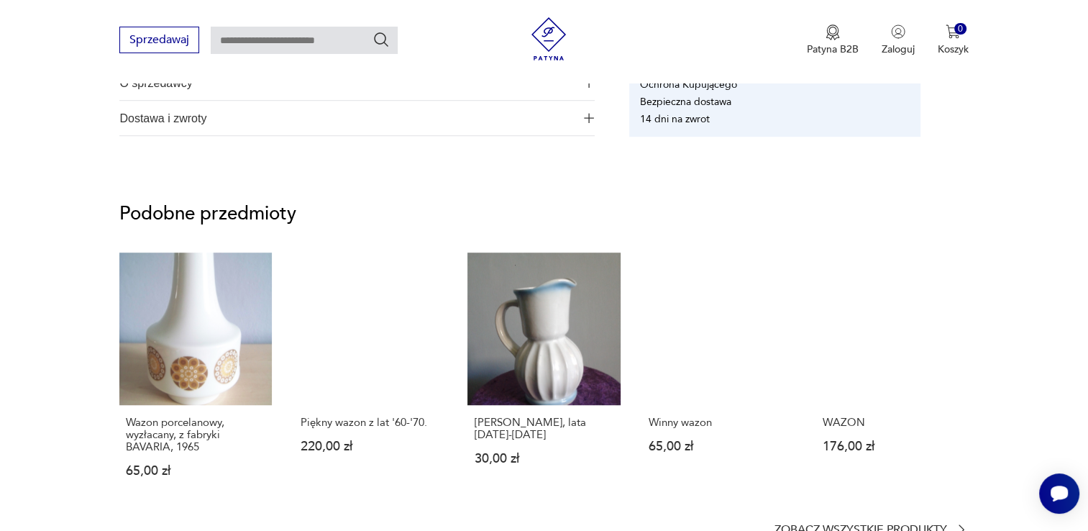
scroll to position [976, 0]
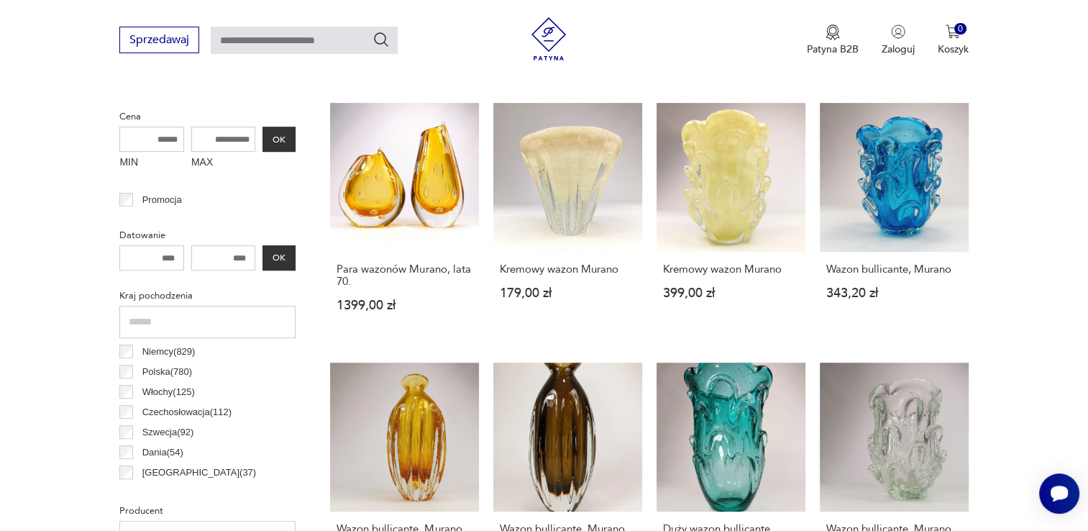
scroll to position [506, 0]
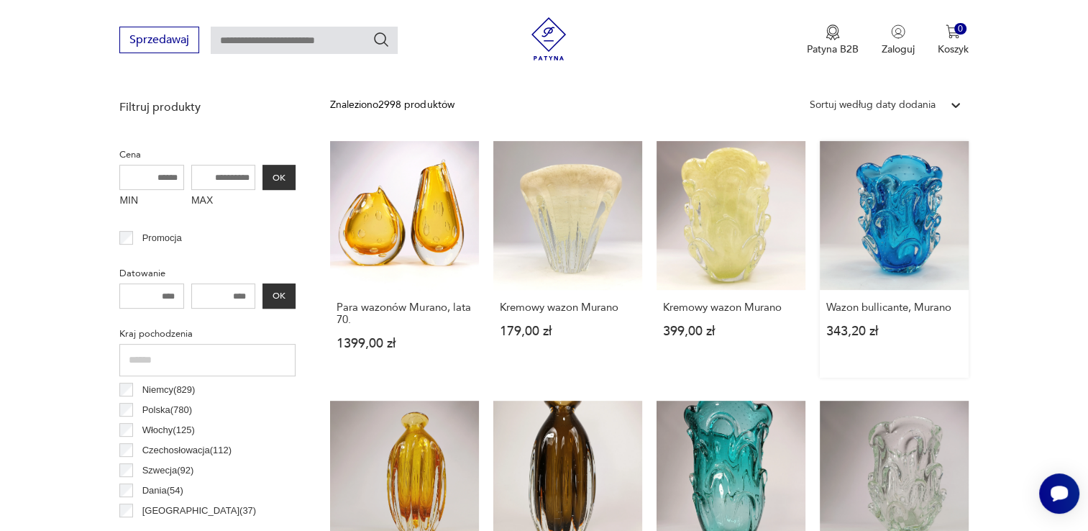
click at [910, 224] on link "Wazon bullicante, Murano 343,20 zł" at bounding box center [894, 259] width 149 height 237
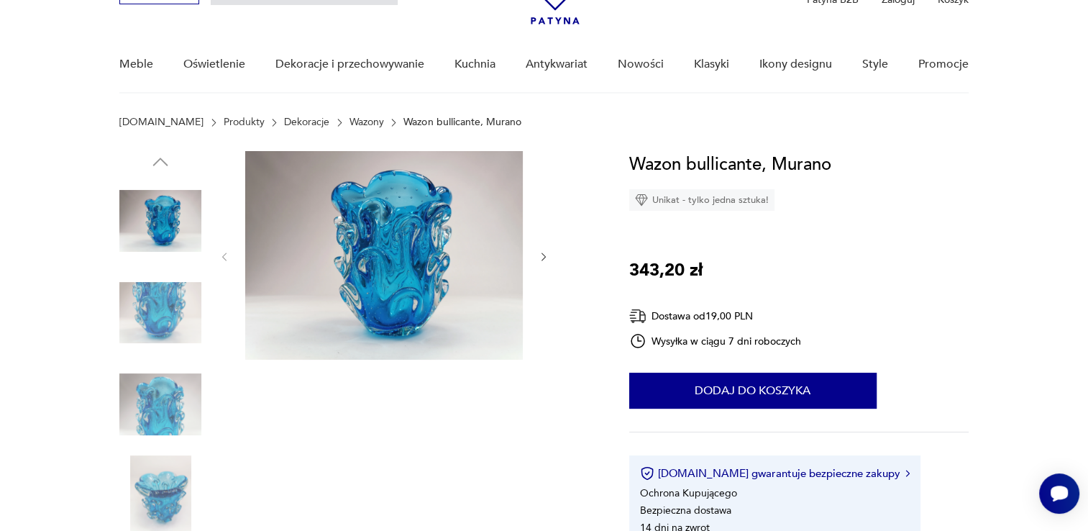
scroll to position [47, 0]
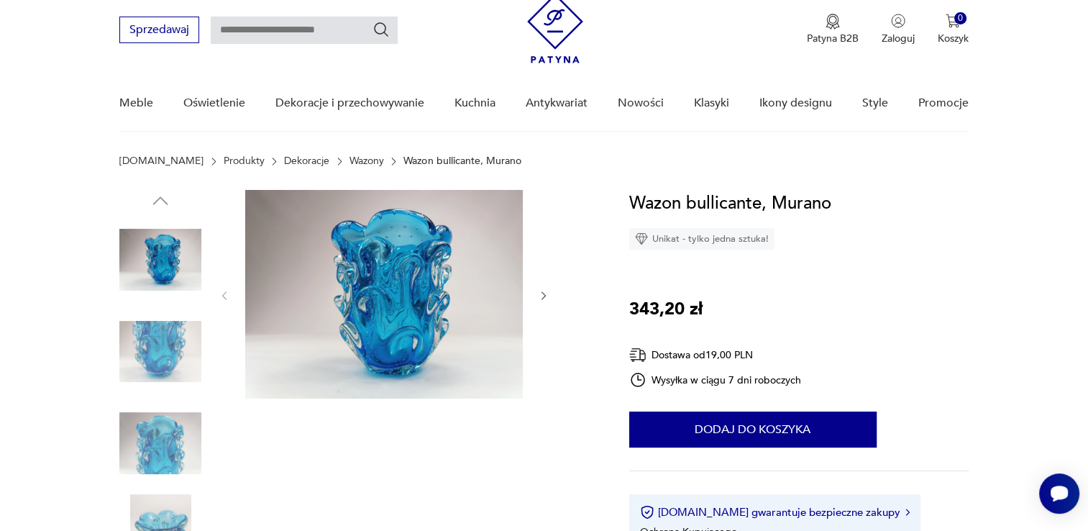
click at [544, 291] on icon "button" at bounding box center [544, 296] width 12 height 12
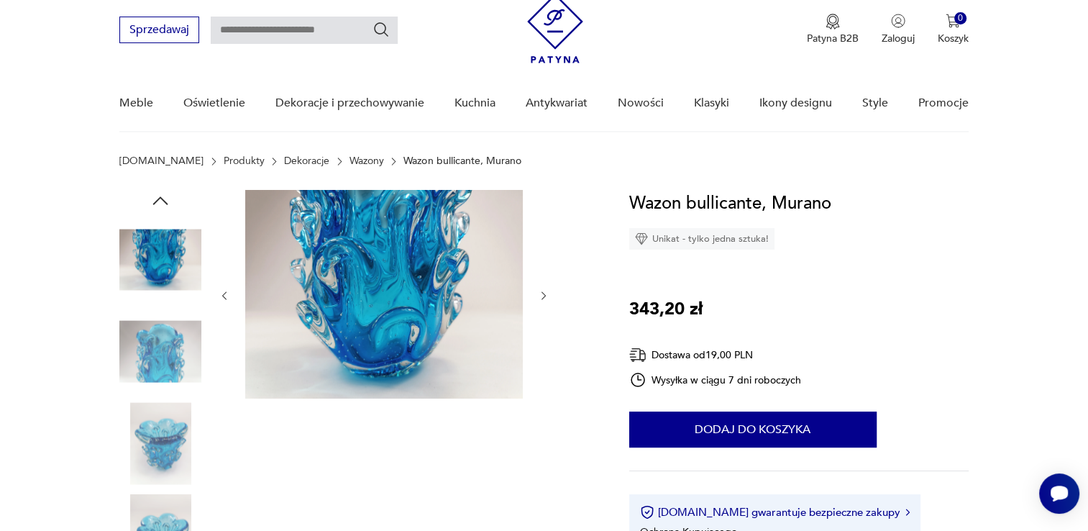
click at [544, 291] on icon "button" at bounding box center [544, 296] width 12 height 12
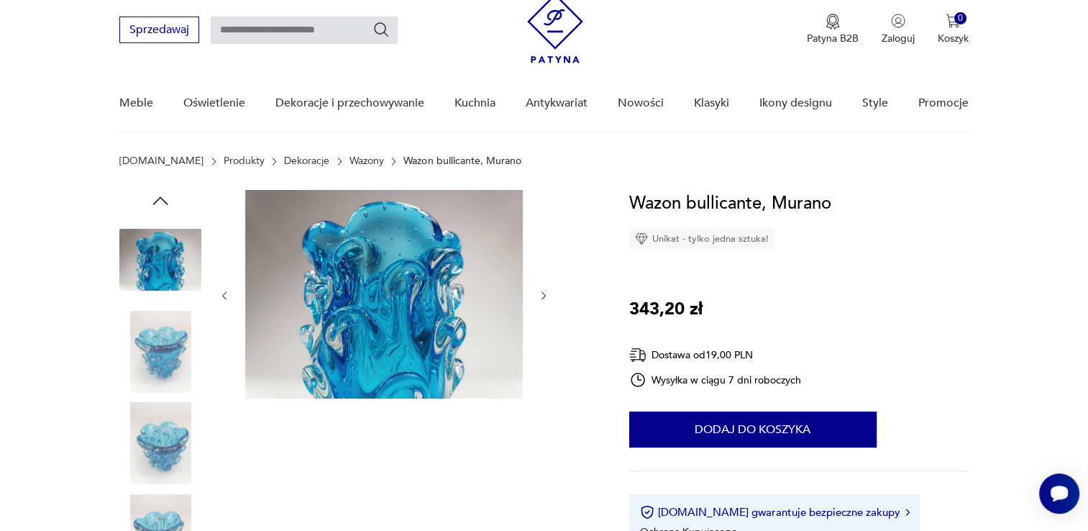
click at [544, 291] on icon "button" at bounding box center [544, 296] width 12 height 12
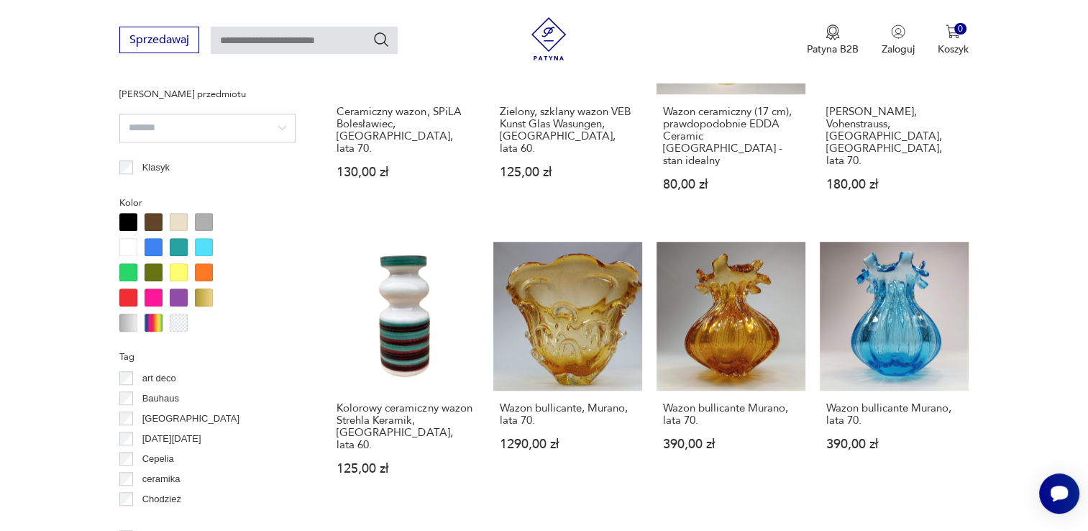
scroll to position [1233, 0]
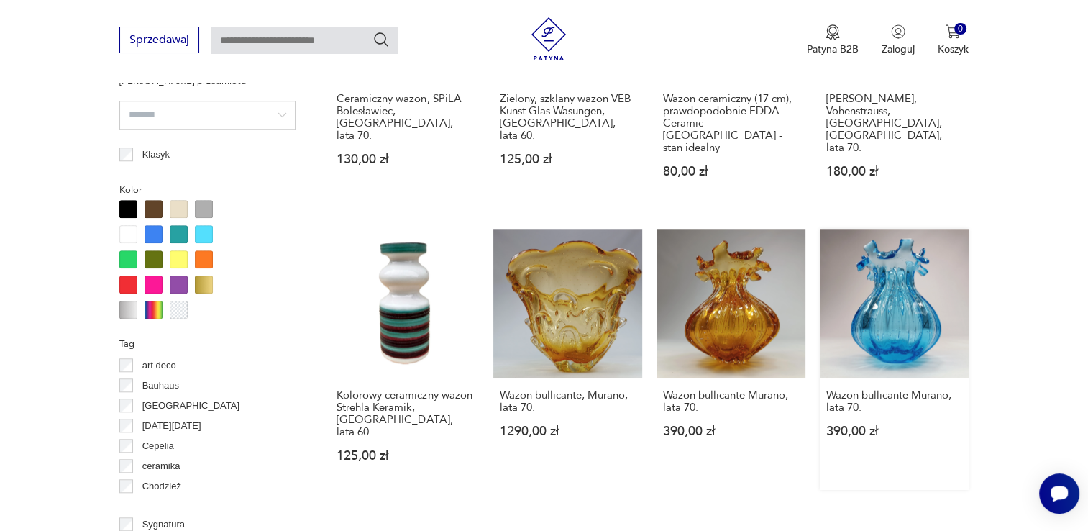
click at [897, 296] on link "Wazon bullicante Murano, lata 70. 390,00 zł" at bounding box center [894, 359] width 149 height 261
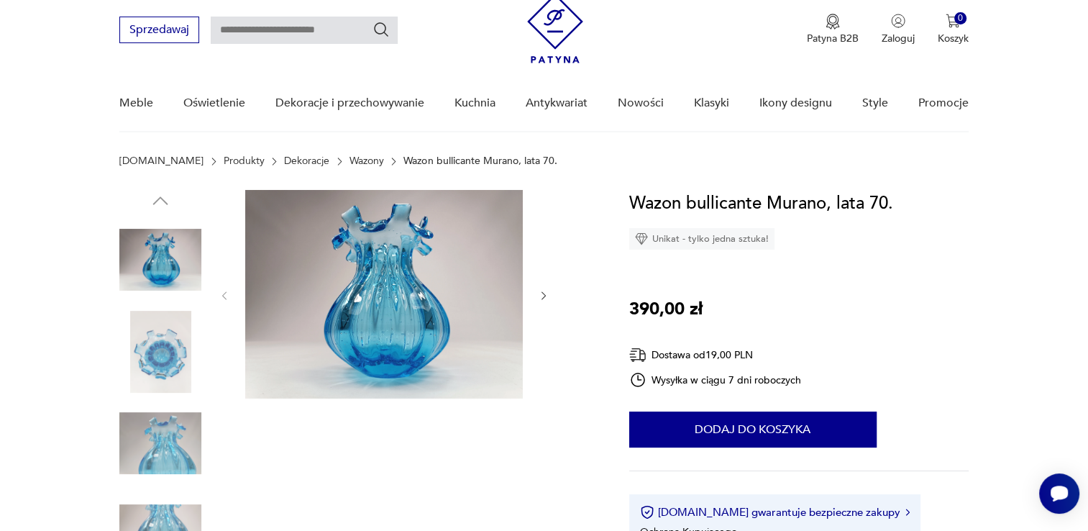
scroll to position [19, 0]
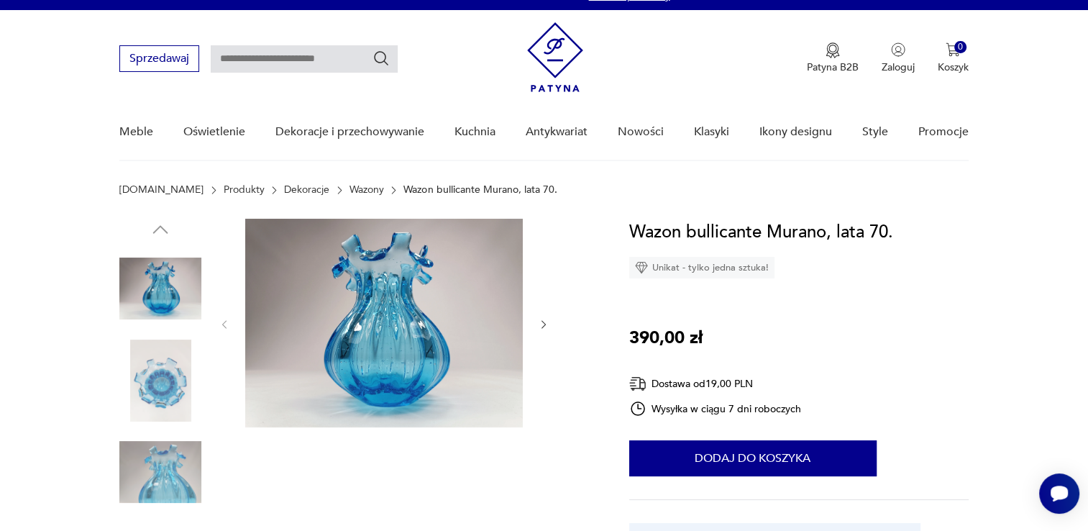
click at [544, 321] on icon "button" at bounding box center [544, 325] width 12 height 12
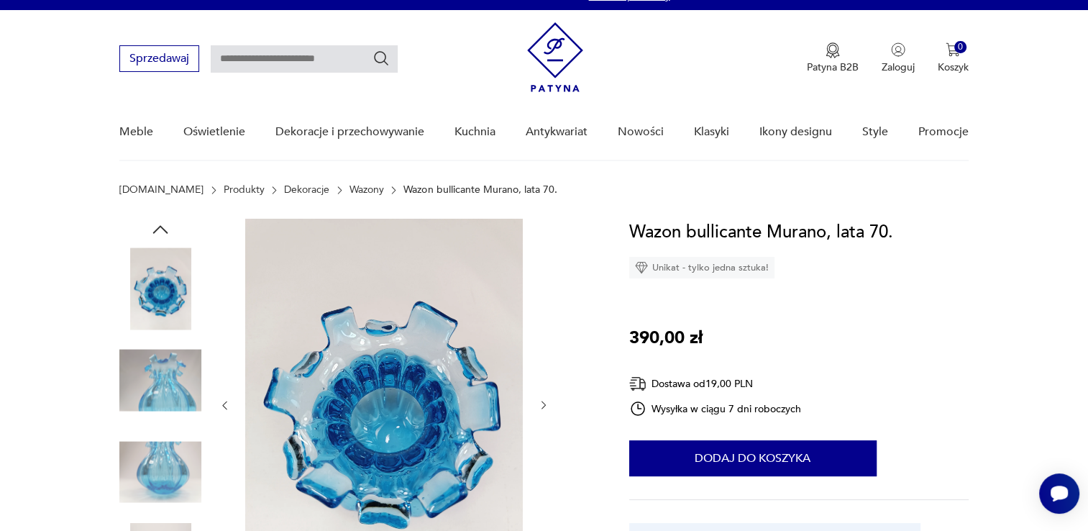
click at [544, 321] on div at bounding box center [384, 405] width 331 height 373
click at [545, 401] on icon "button" at bounding box center [544, 405] width 12 height 12
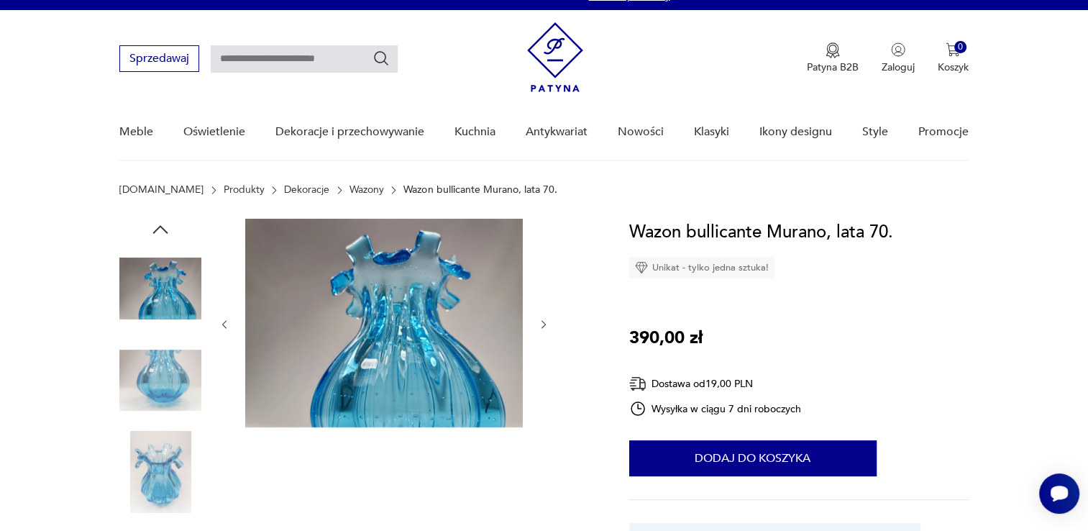
click at [545, 324] on icon "button" at bounding box center [543, 324] width 4 height 9
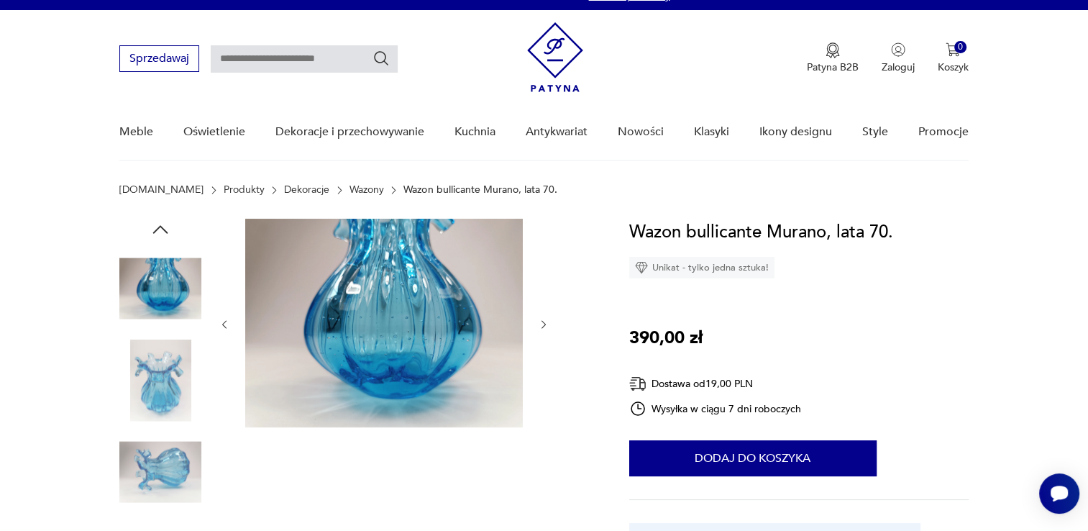
click at [548, 319] on icon "button" at bounding box center [544, 325] width 12 height 12
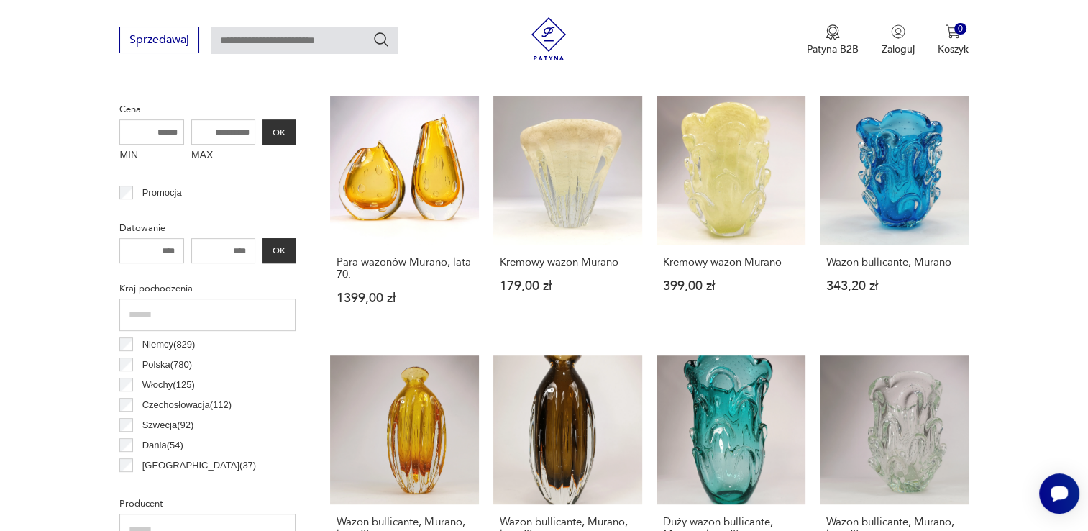
scroll to position [495, 0]
